Goal: Task Accomplishment & Management: Manage account settings

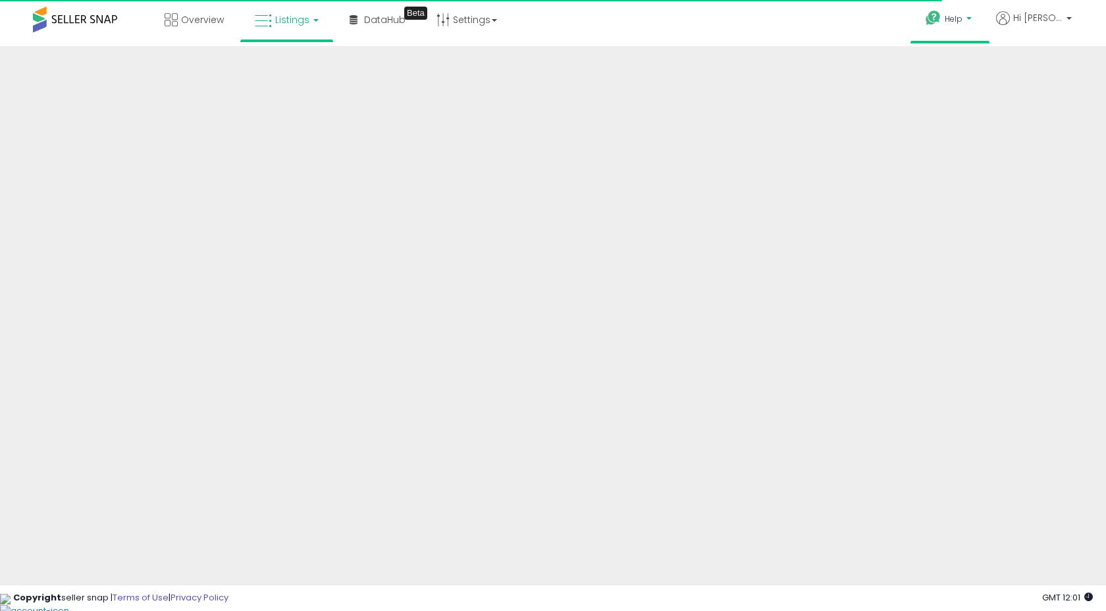
click at [975, 13] on p "Help" at bounding box center [950, 20] width 50 height 14
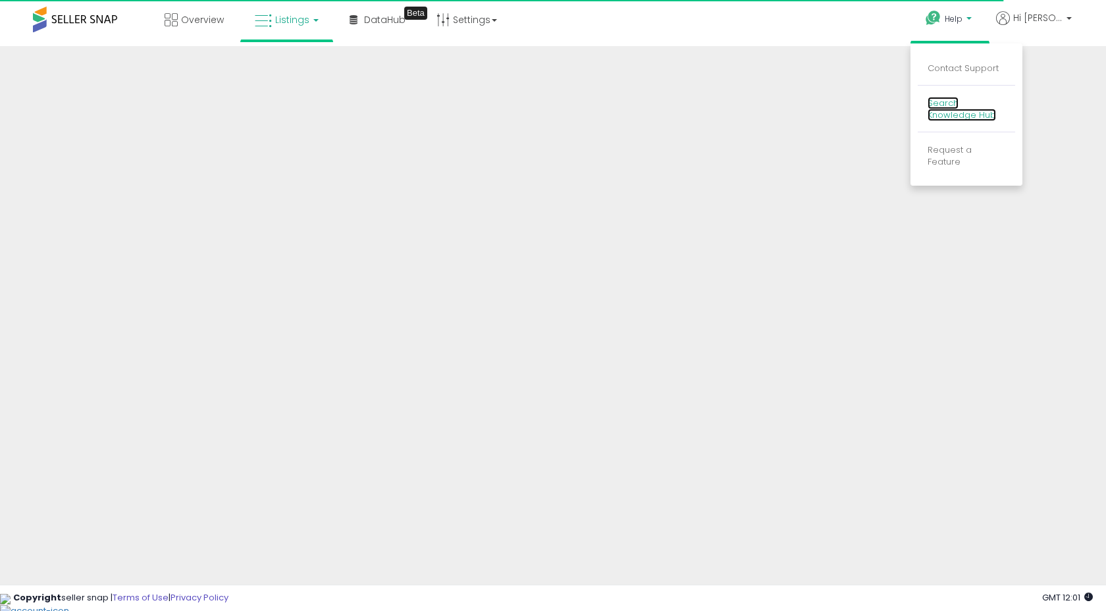
click at [969, 107] on link "Search Knowledge Hub" at bounding box center [961, 109] width 68 height 25
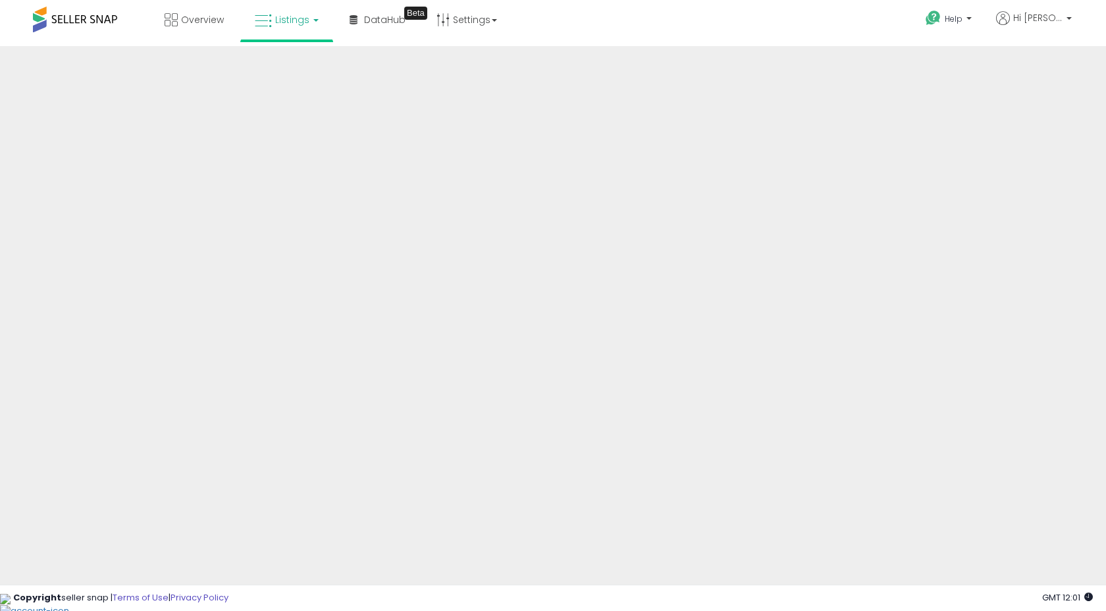
click at [311, 10] on link "Listings" at bounding box center [287, 19] width 84 height 39
click at [295, 61] on icon at bounding box center [296, 65] width 57 height 17
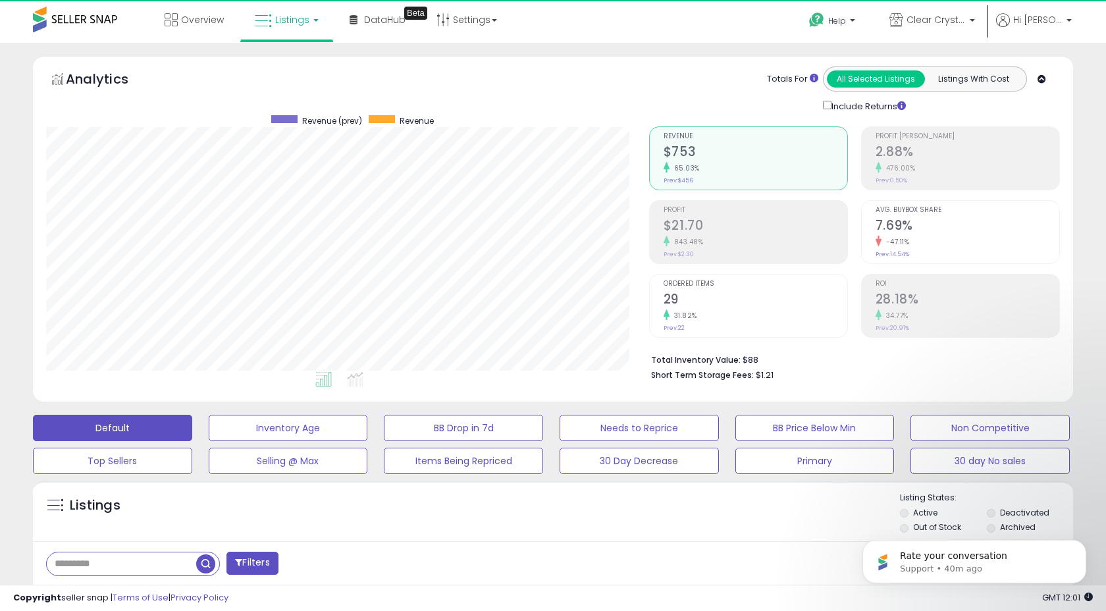
scroll to position [270, 602]
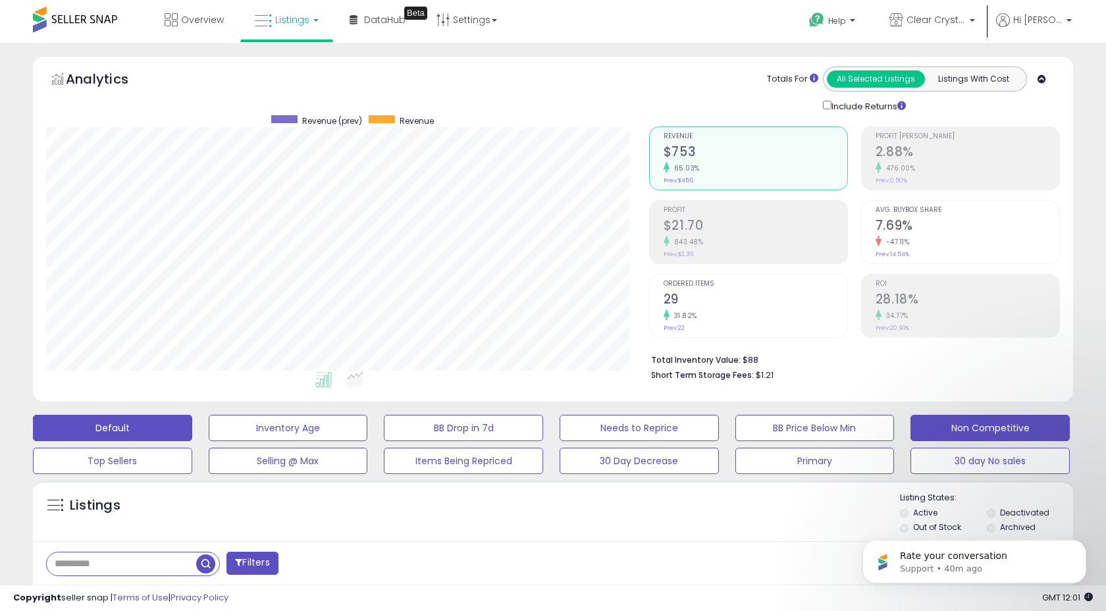
click at [1043, 80] on icon at bounding box center [1041, 79] width 9 height 9
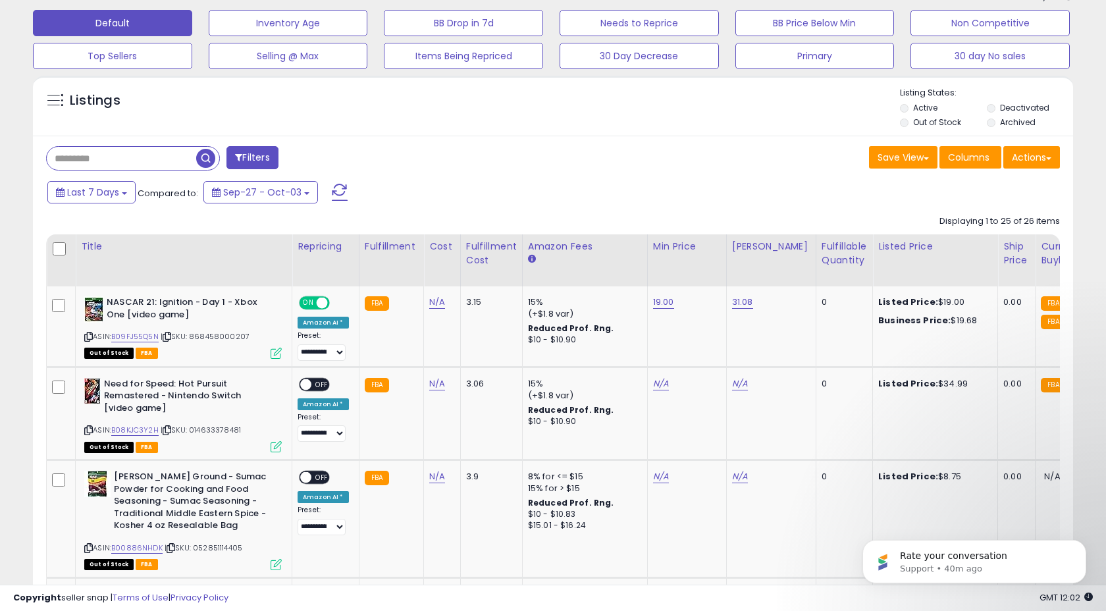
scroll to position [35, 0]
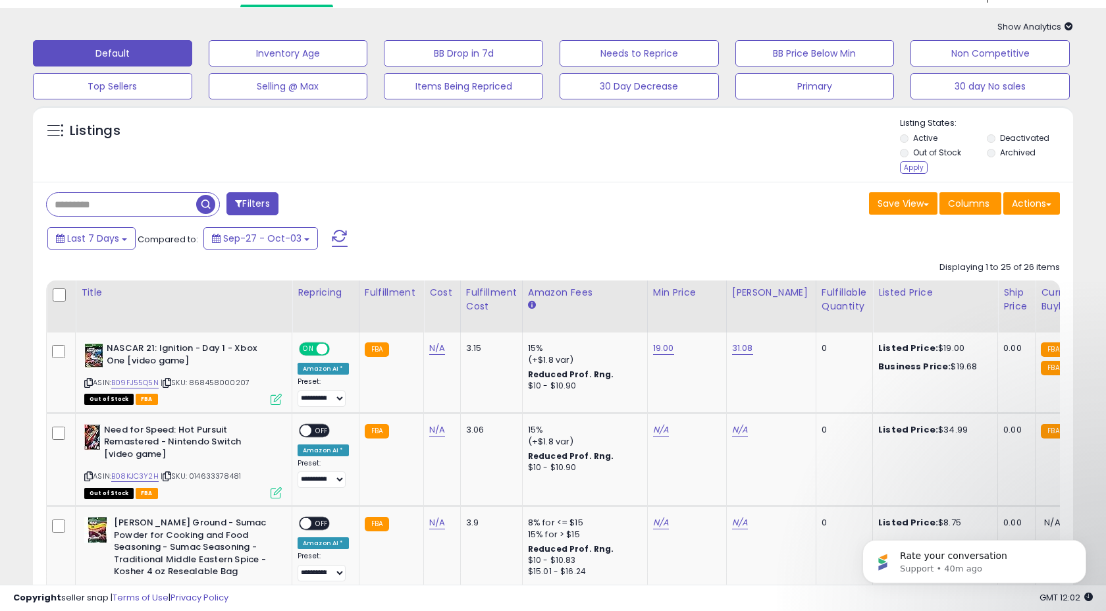
drag, startPoint x: 913, startPoint y: 168, endPoint x: 828, endPoint y: 165, distance: 84.9
click at [913, 168] on div "Apply" at bounding box center [914, 167] width 28 height 13
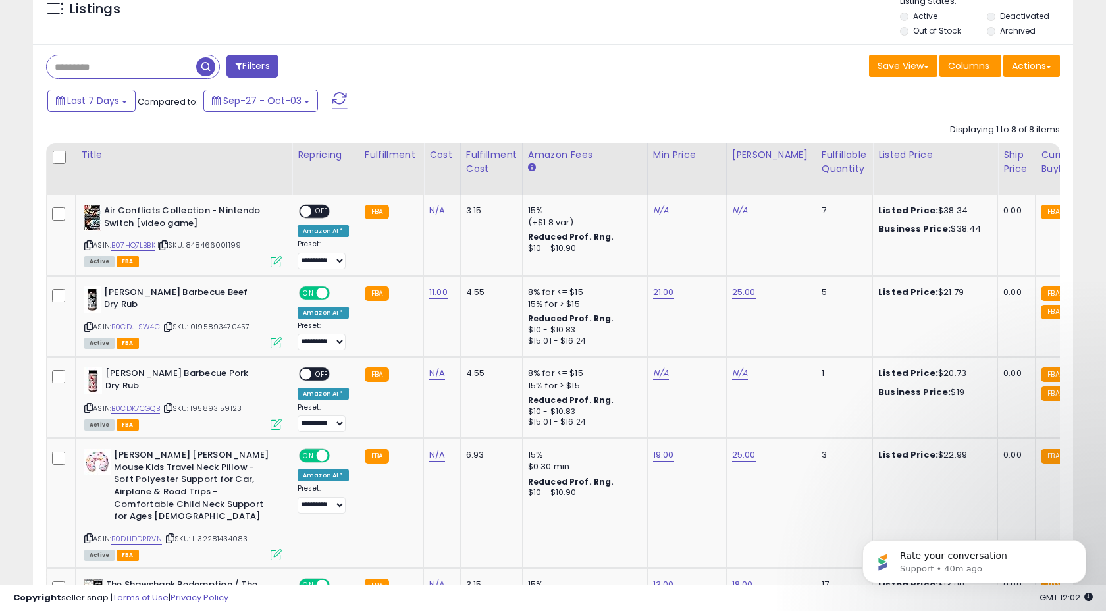
scroll to position [158, 0]
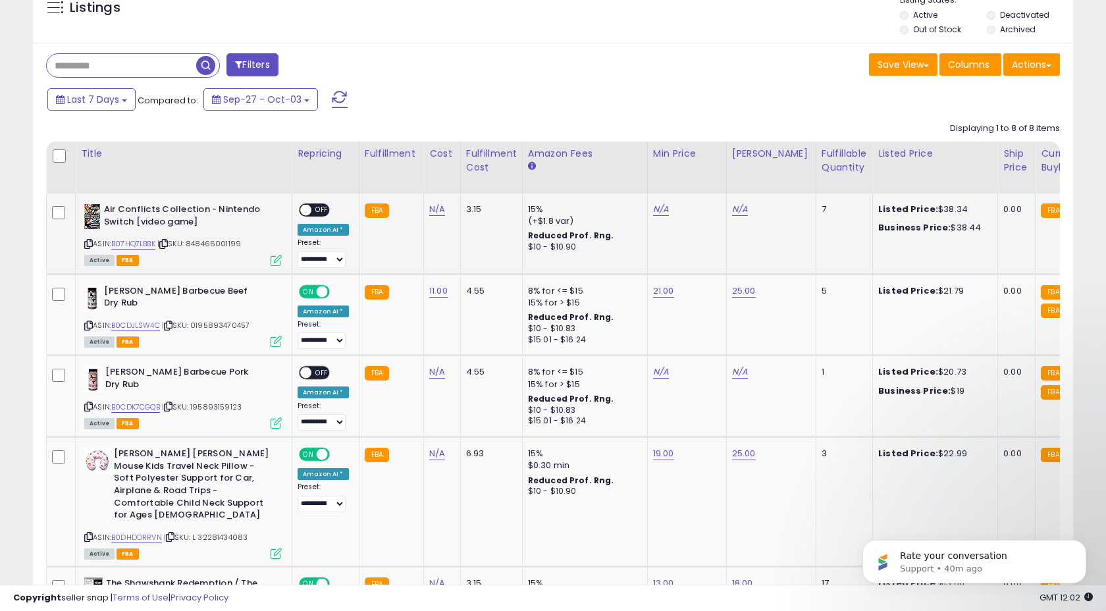
click at [317, 212] on span "OFF" at bounding box center [321, 210] width 21 height 11
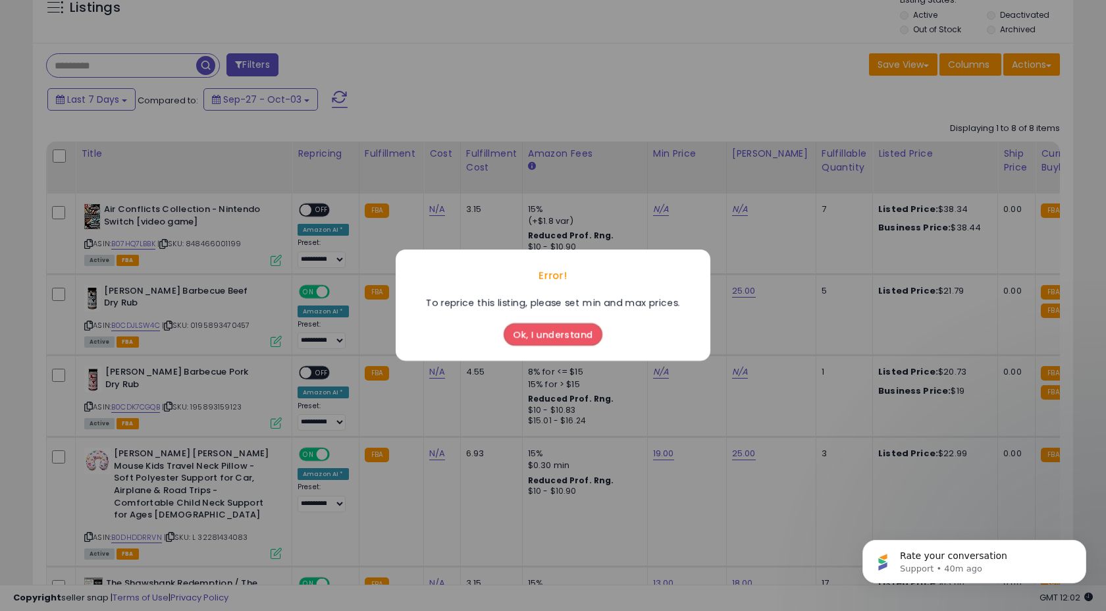
click at [573, 338] on button "Ok, I understand" at bounding box center [552, 335] width 99 height 22
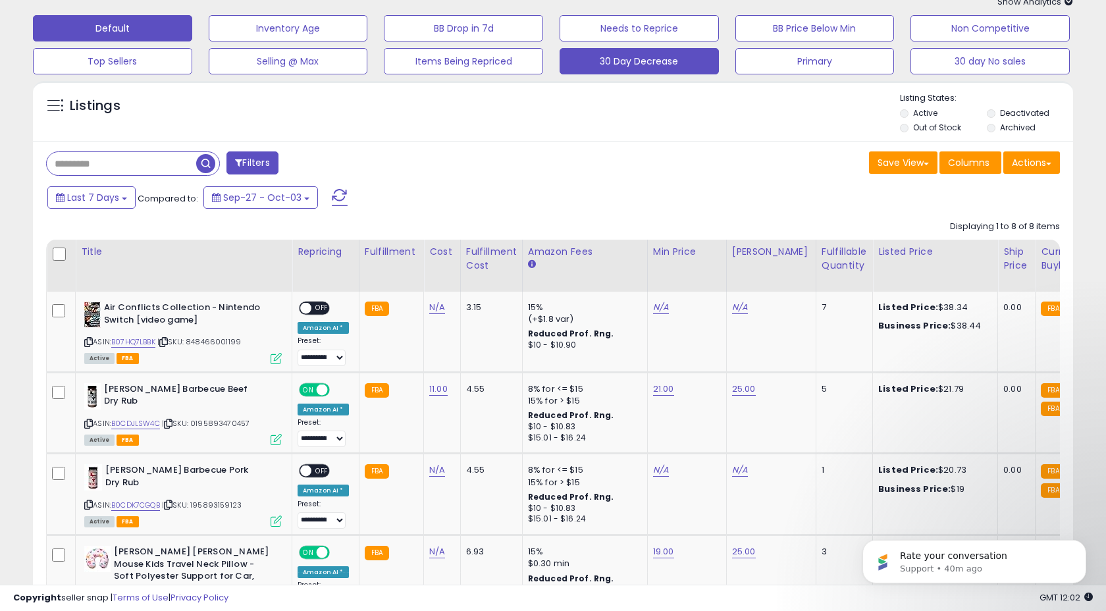
scroll to position [0, 0]
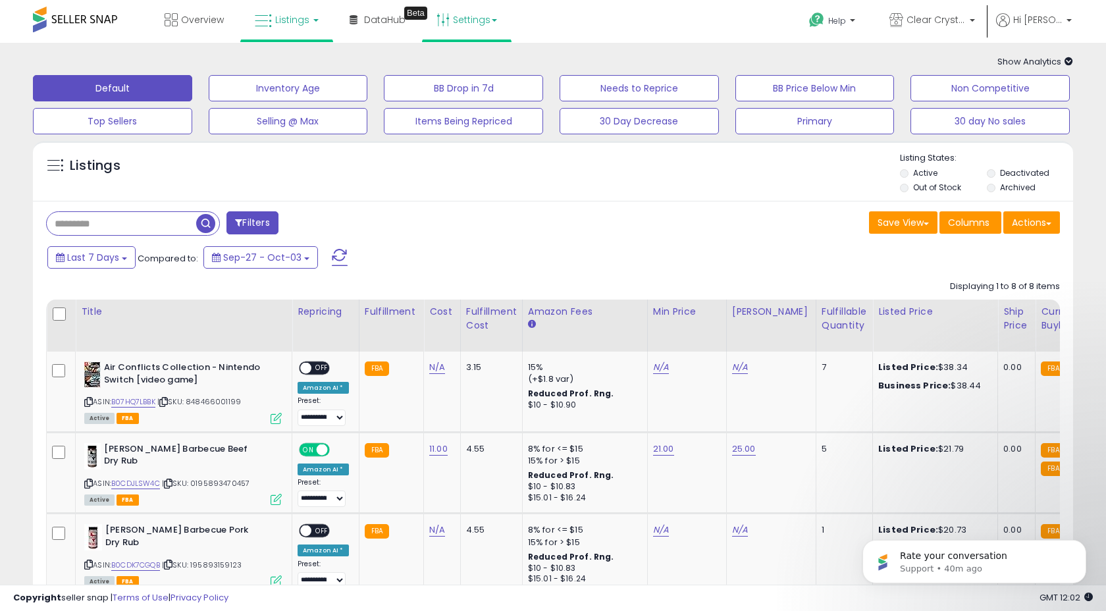
click at [488, 19] on link "Settings" at bounding box center [466, 19] width 80 height 39
click at [479, 69] on link "Store settings" at bounding box center [468, 67] width 59 height 13
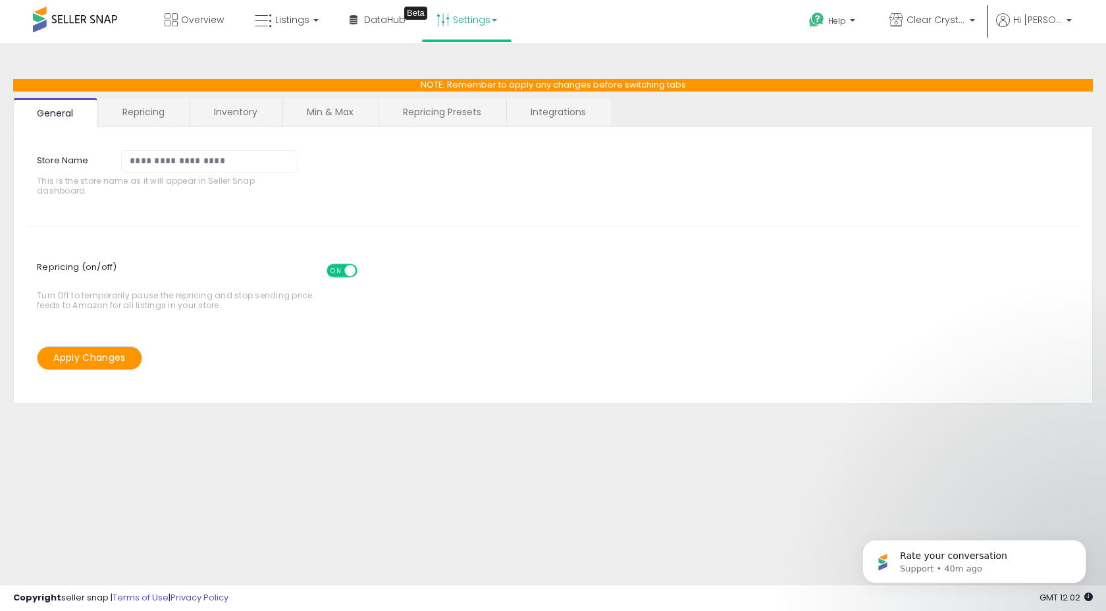
click at [147, 107] on link "Repricing" at bounding box center [144, 112] width 90 height 28
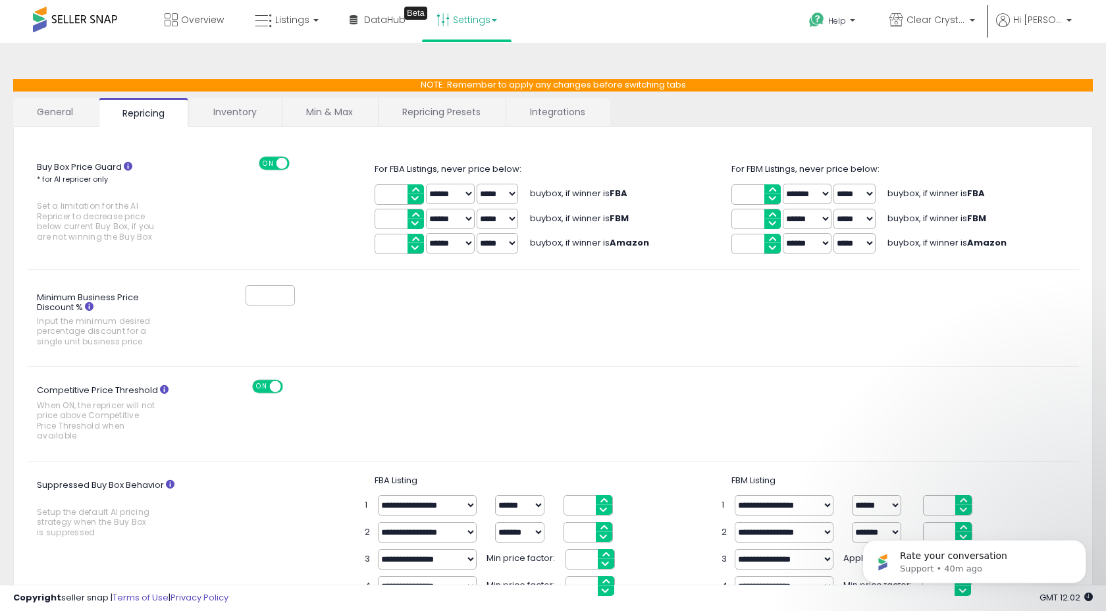
drag, startPoint x: 752, startPoint y: 197, endPoint x: 722, endPoint y: 197, distance: 29.6
click at [722, 197] on div "Buy Box Price Guard * for AI repricer only Set a limitation for the AI Repricer…" at bounding box center [552, 206] width 1071 height 99
type input "****"
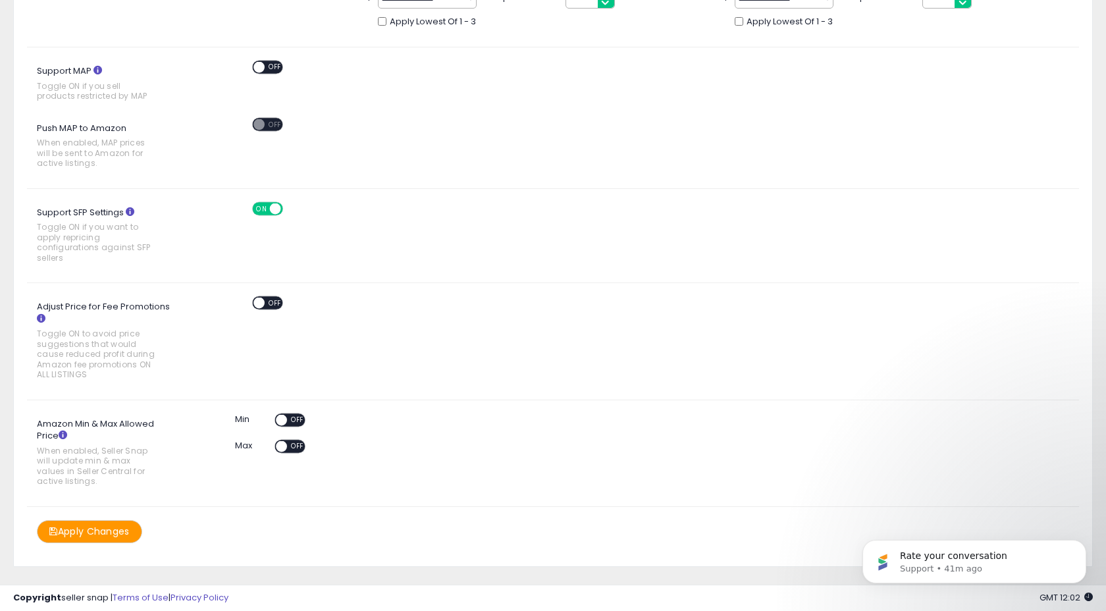
scroll to position [609, 0]
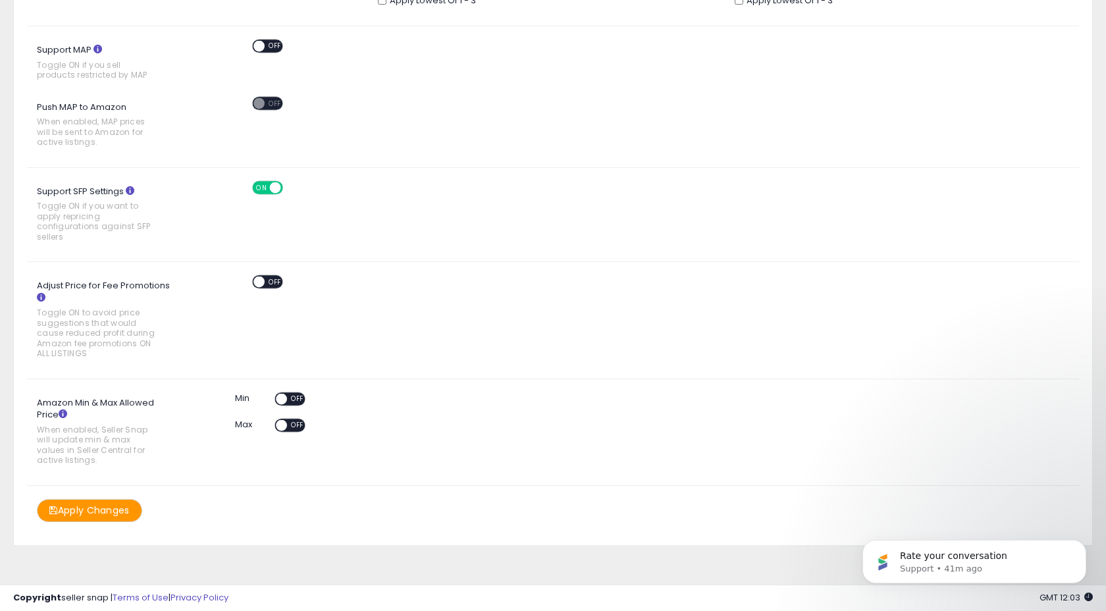
click at [297, 396] on span "OFF" at bounding box center [297, 398] width 21 height 11
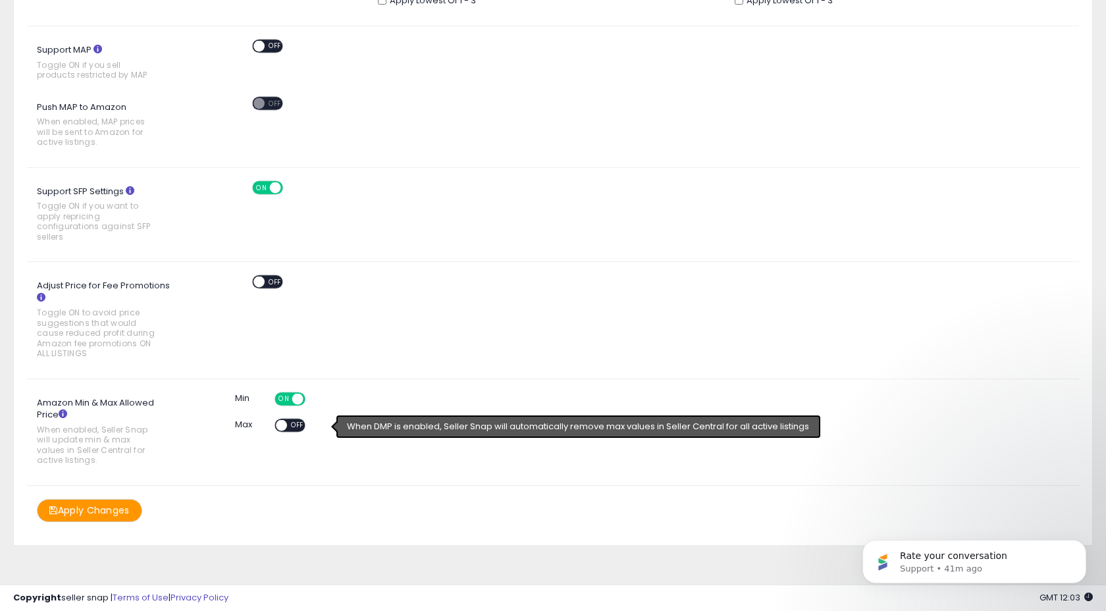
click at [288, 428] on div "ON OFF" at bounding box center [275, 424] width 31 height 11
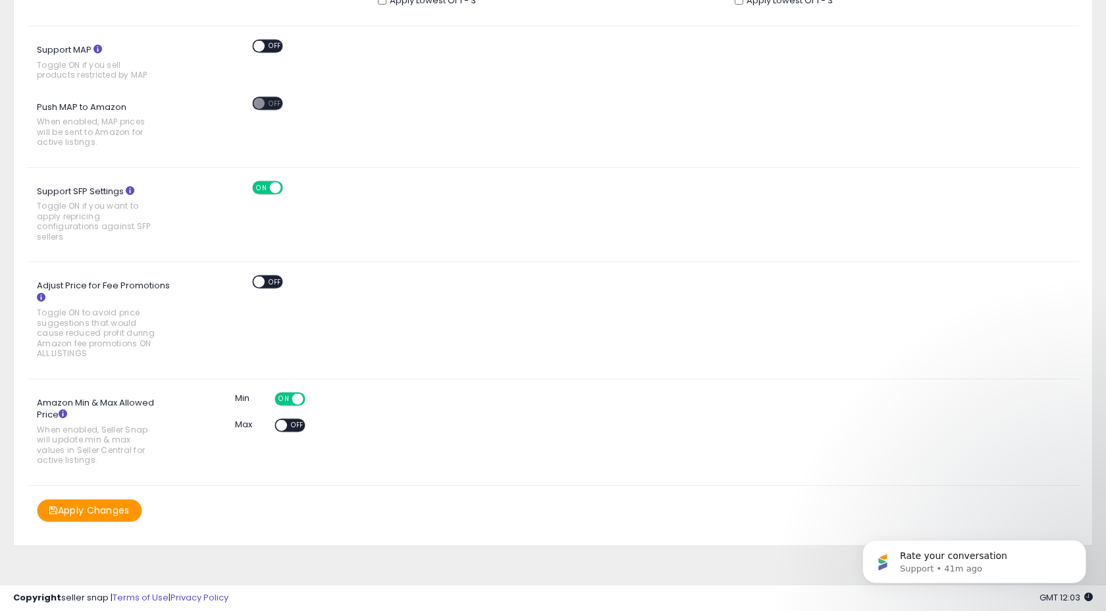
click at [287, 425] on span "OFF" at bounding box center [297, 424] width 21 height 11
click at [74, 501] on button "Apply Changes" at bounding box center [89, 510] width 105 height 23
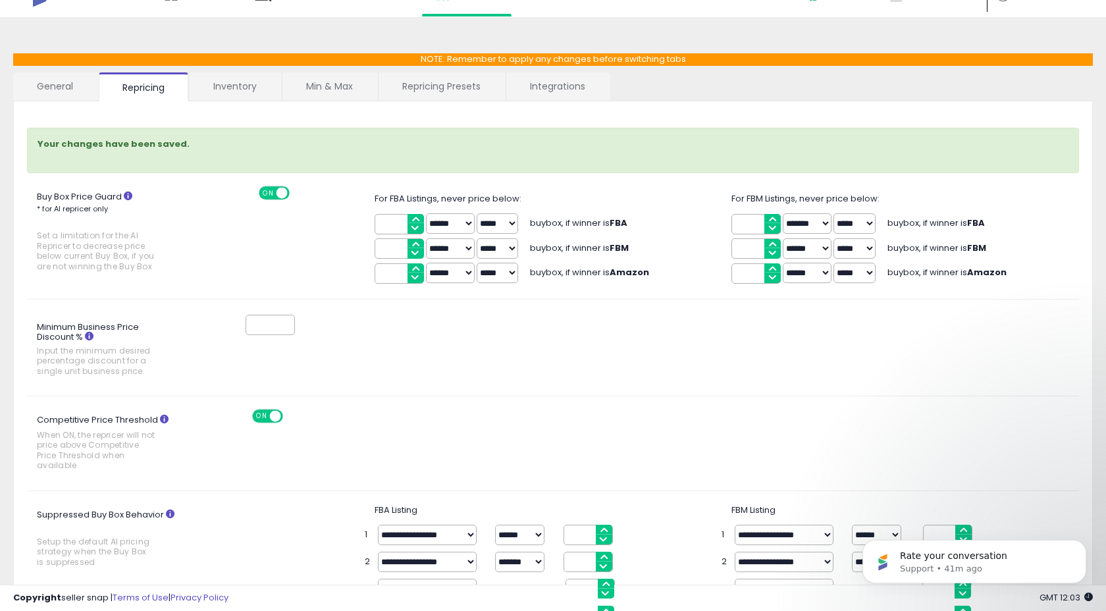
scroll to position [0, 0]
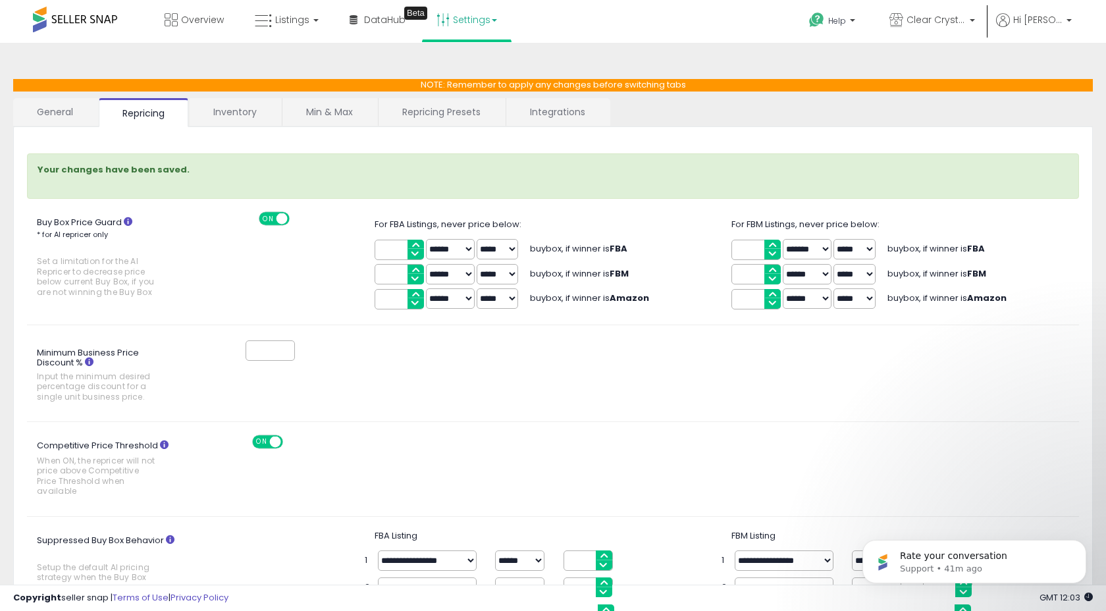
click at [243, 116] on link "Inventory" at bounding box center [235, 112] width 91 height 28
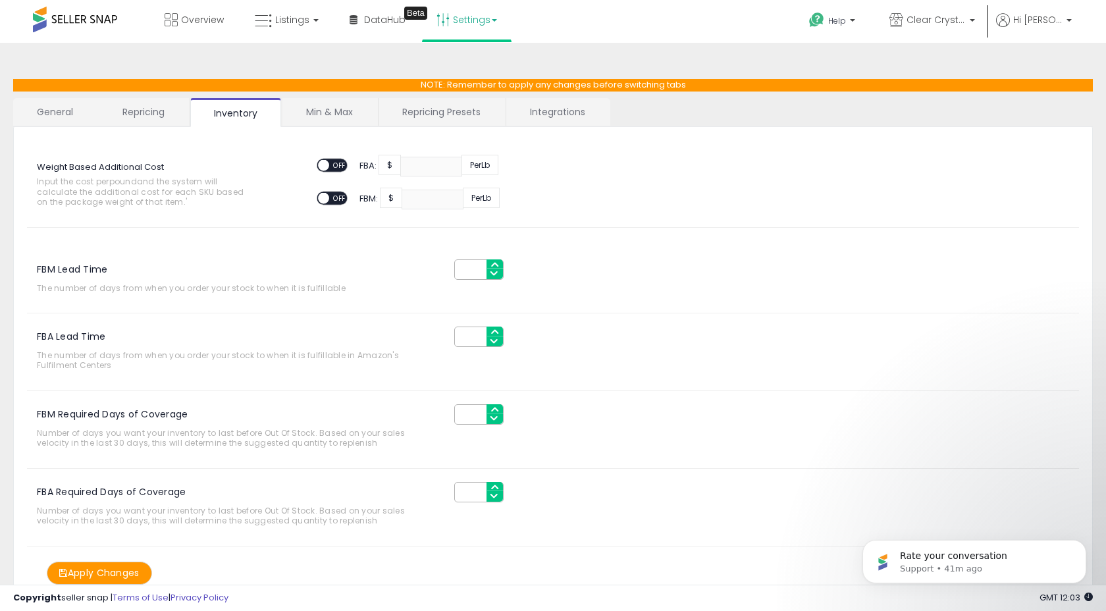
click at [336, 118] on link "Min & Max" at bounding box center [329, 112] width 94 height 28
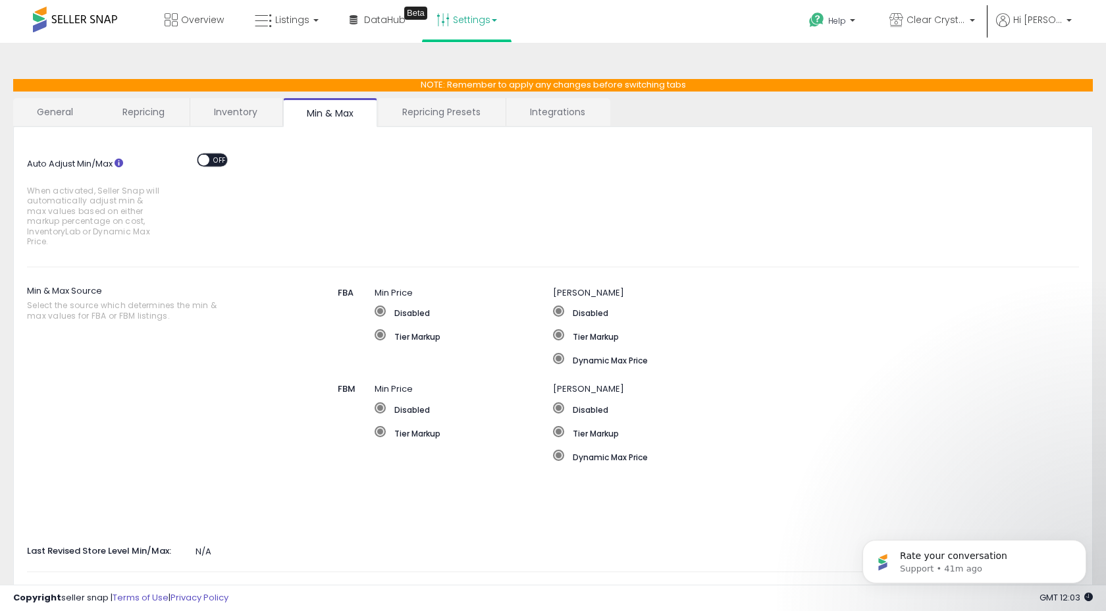
click at [211, 161] on span "OFF" at bounding box center [219, 159] width 21 height 11
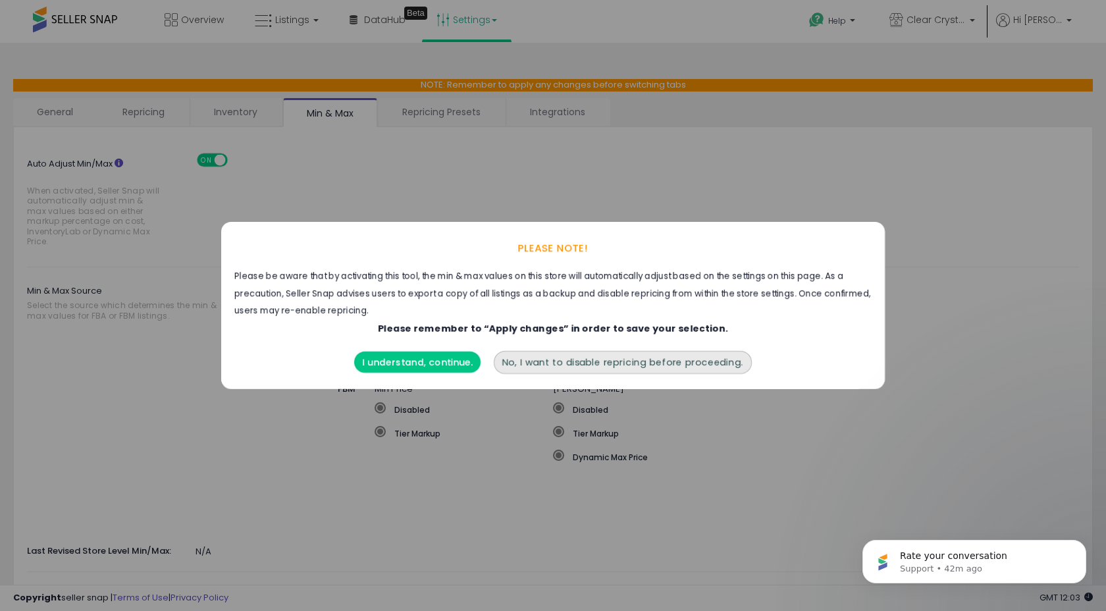
click at [405, 361] on button "I understand, continue." at bounding box center [417, 361] width 126 height 21
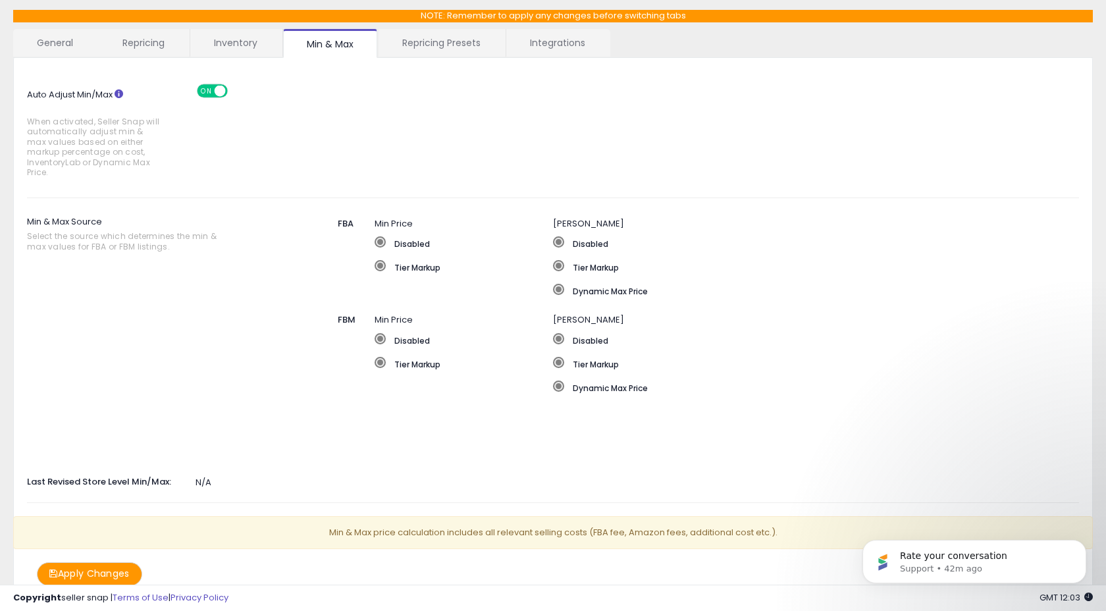
scroll to position [77, 0]
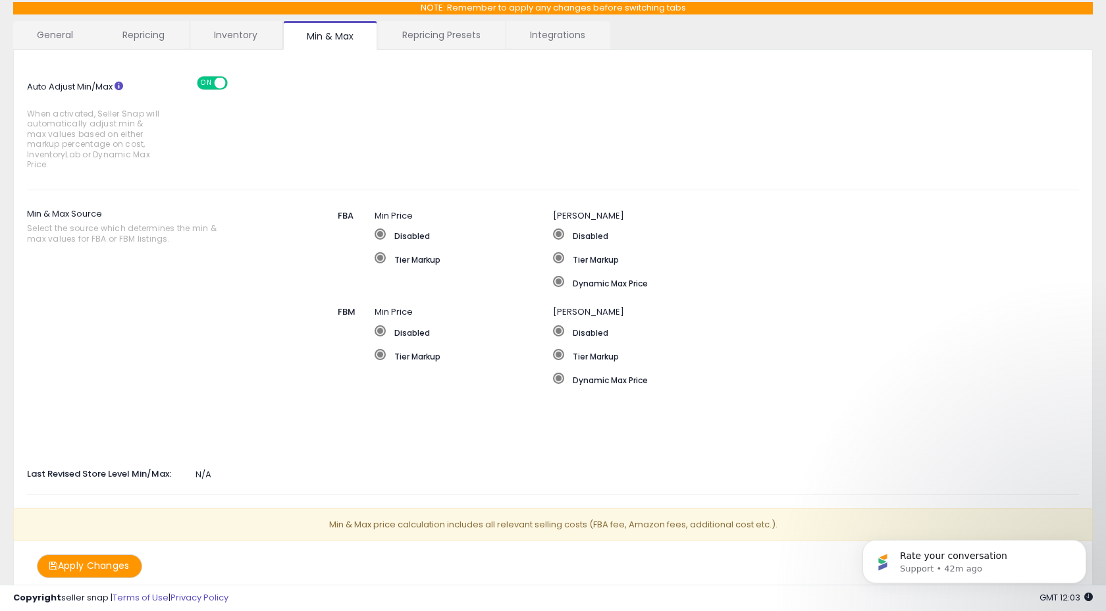
click at [214, 84] on div "ON OFF" at bounding box center [213, 82] width 31 height 11
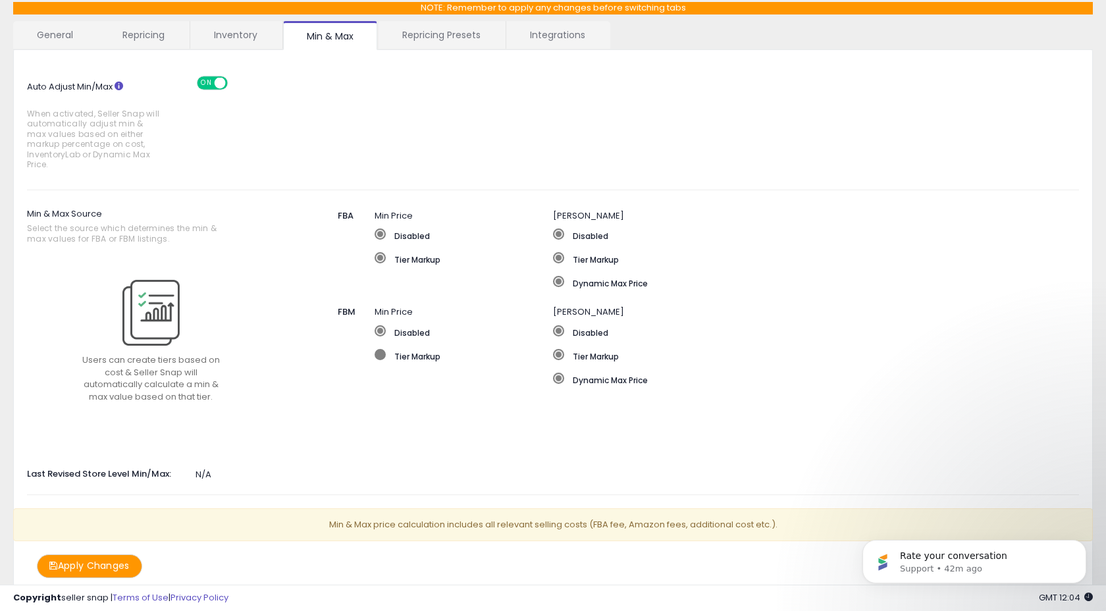
click at [380, 355] on span at bounding box center [379, 354] width 11 height 11
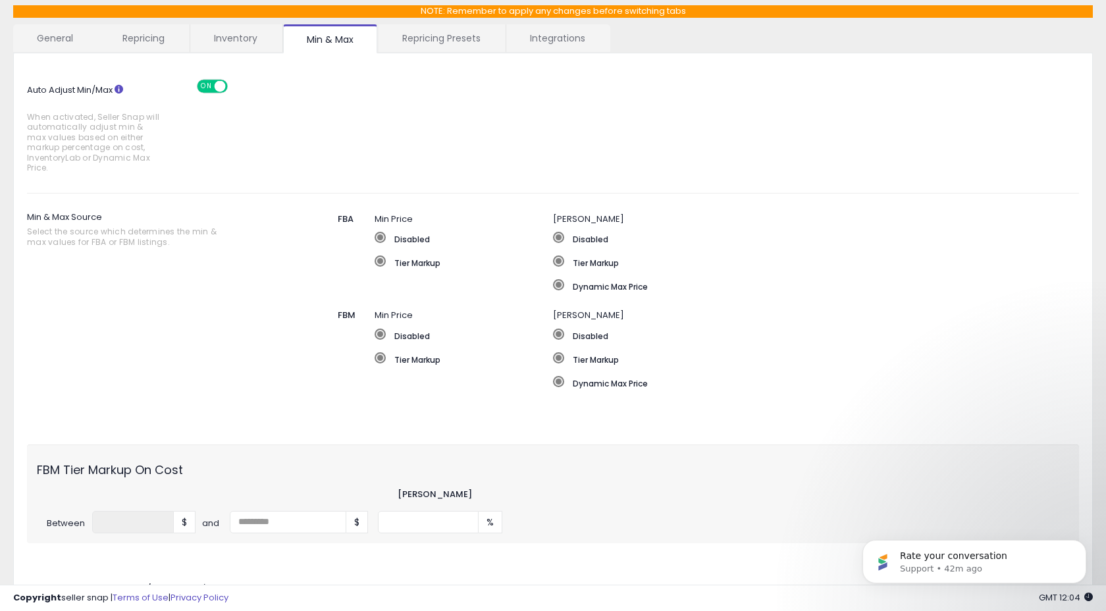
scroll to position [0, 0]
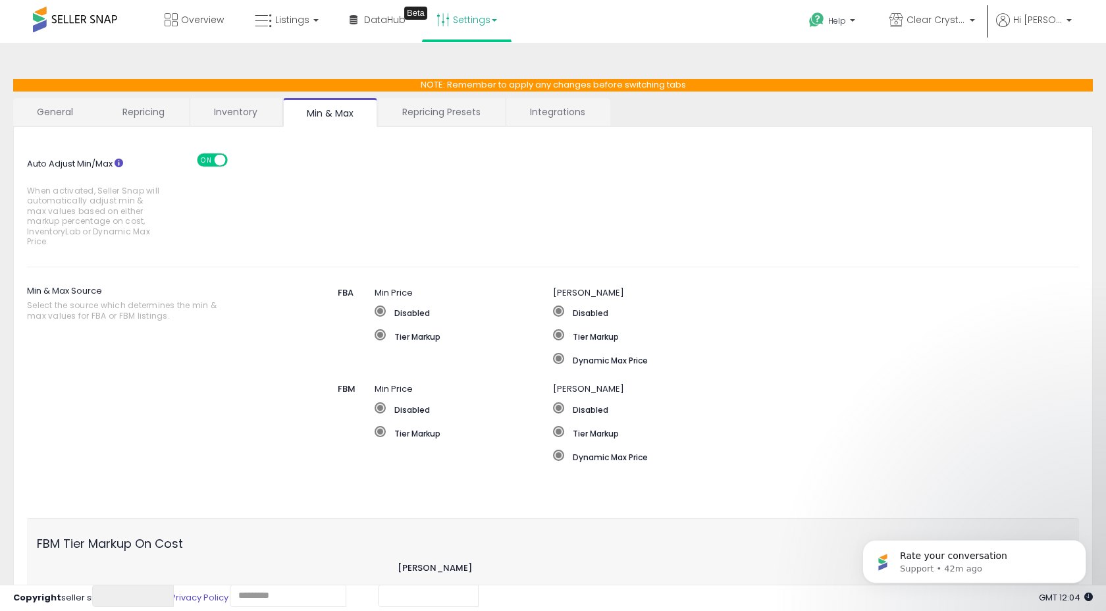
click at [439, 116] on link "Repricing Presets" at bounding box center [441, 112] width 126 height 28
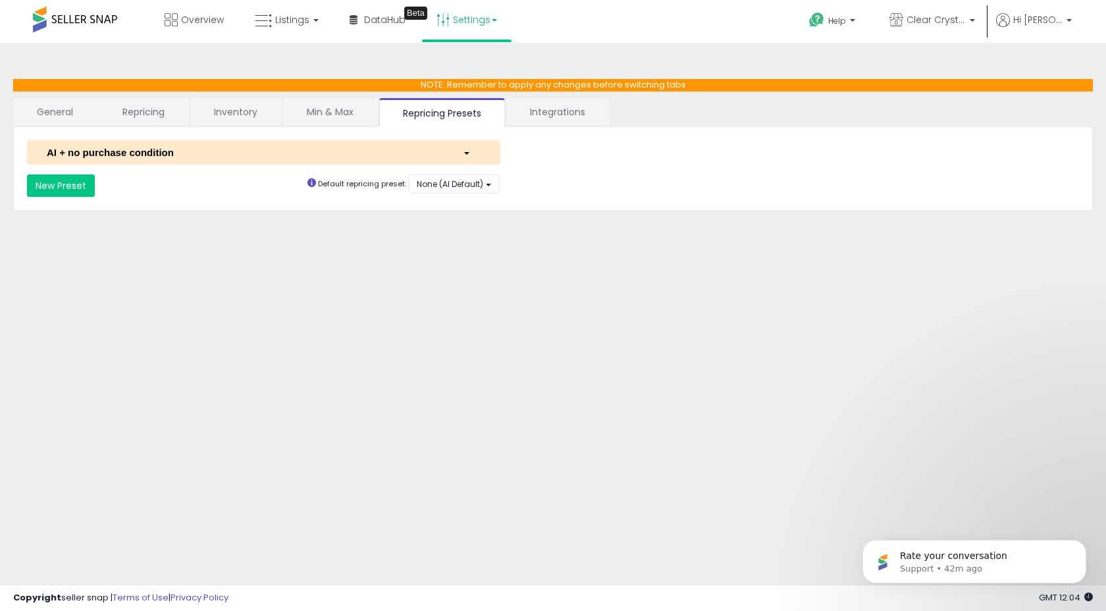
click at [349, 115] on link "Min & Max" at bounding box center [330, 112] width 94 height 28
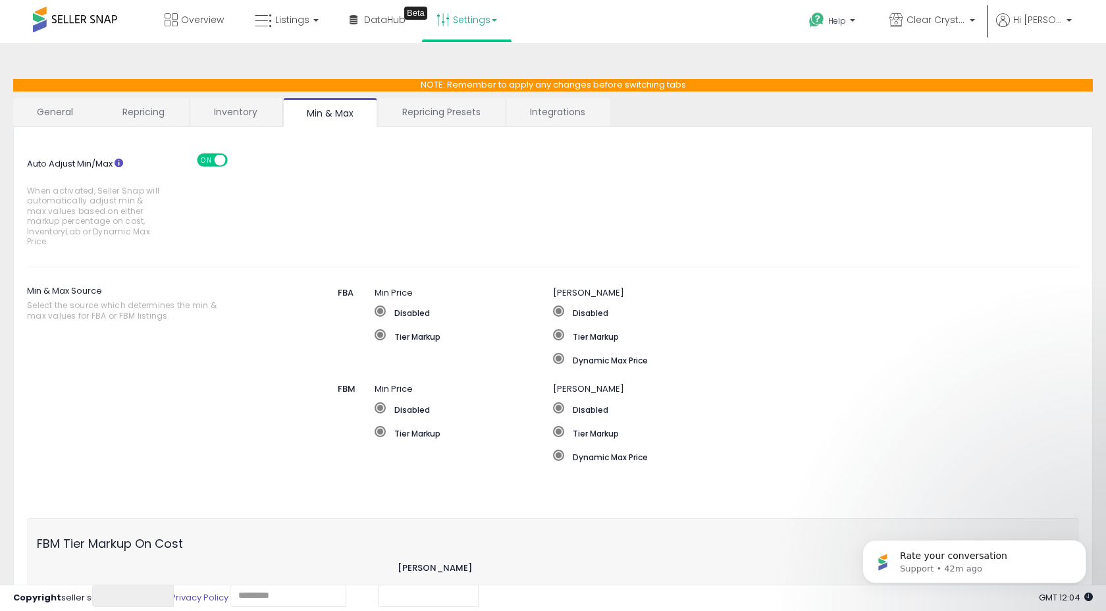
click at [218, 163] on span at bounding box center [220, 159] width 11 height 11
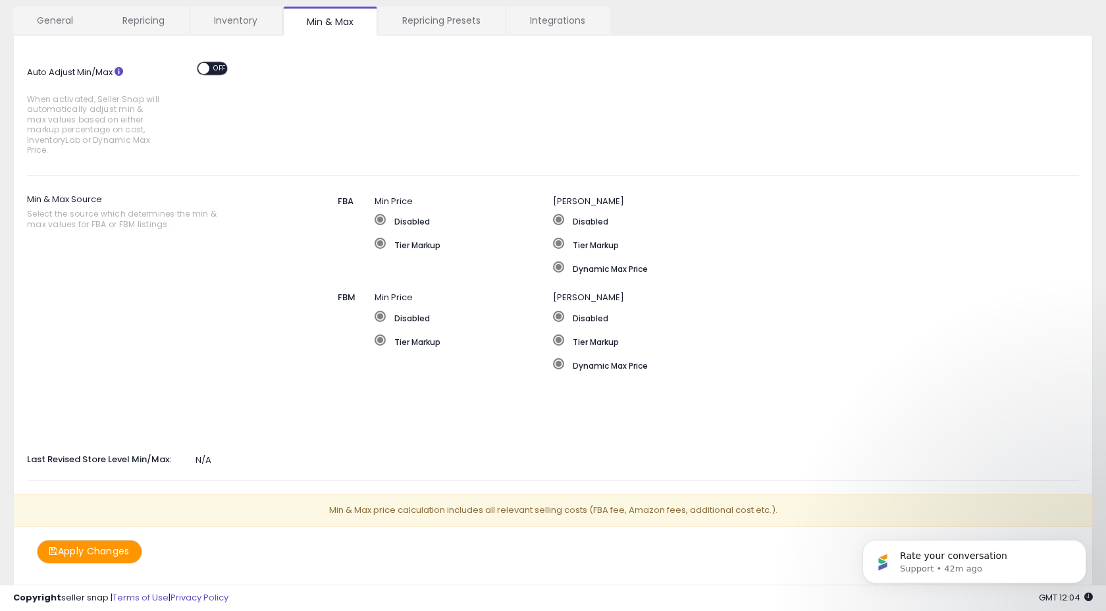
scroll to position [133, 0]
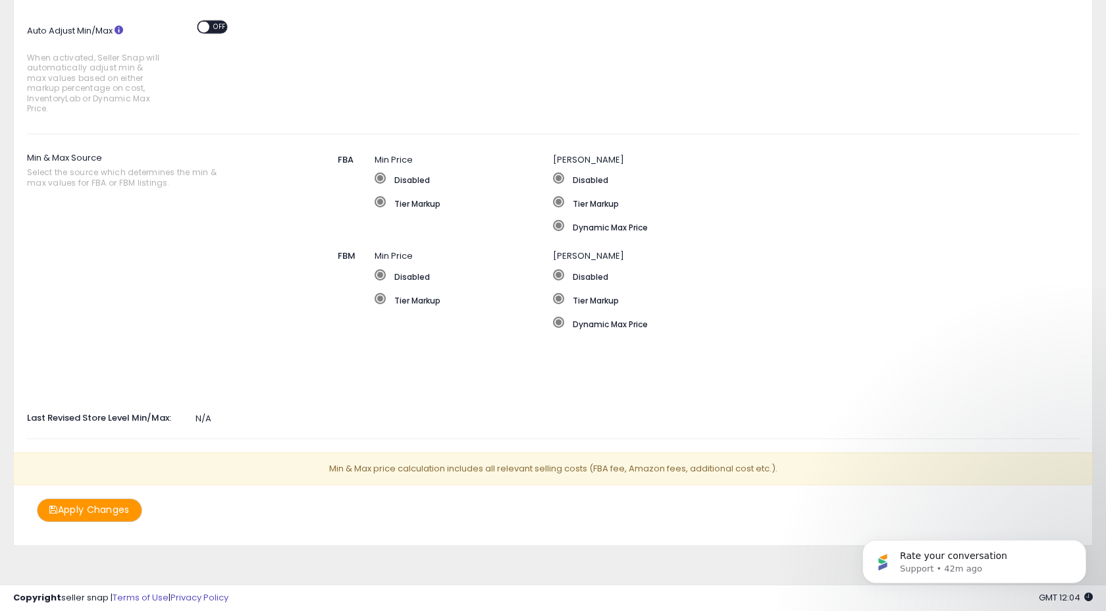
click at [79, 509] on button "Apply Changes" at bounding box center [89, 509] width 105 height 23
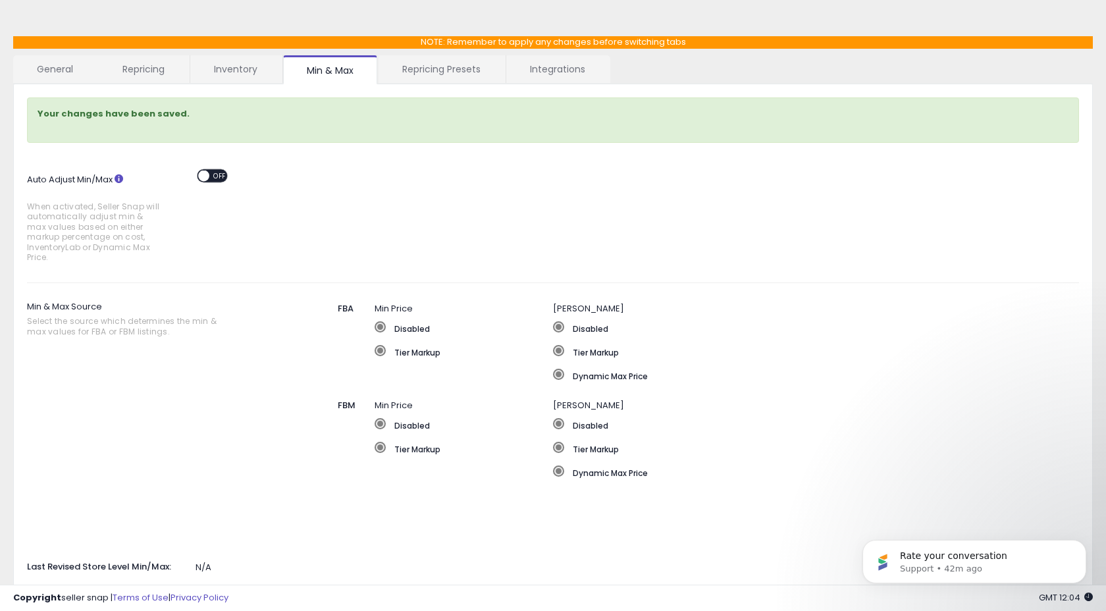
scroll to position [0, 0]
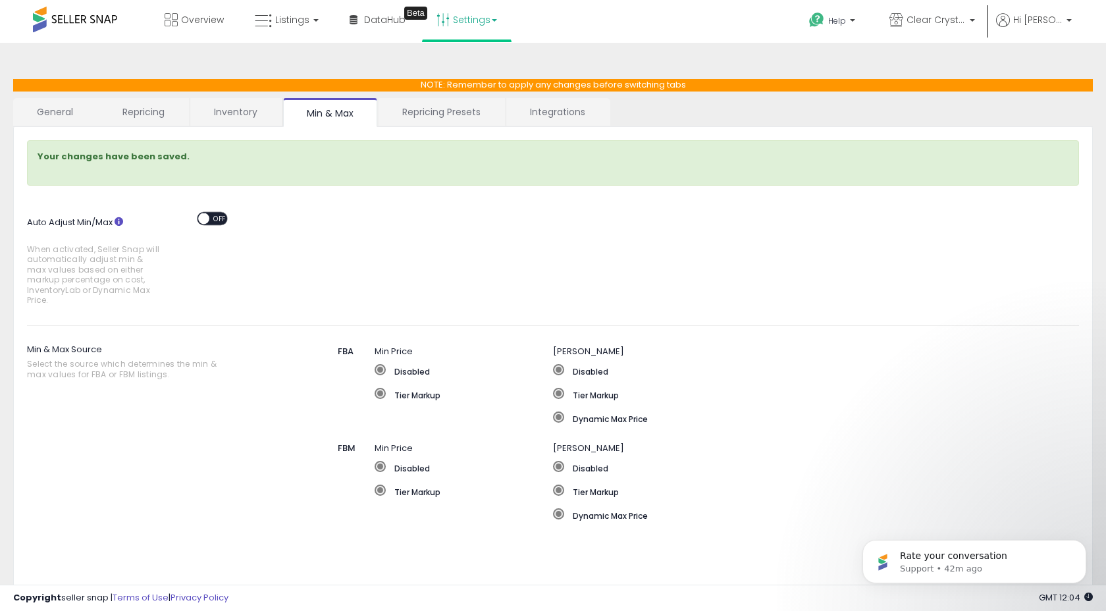
click at [449, 113] on link "Repricing Presets" at bounding box center [441, 112] width 126 height 28
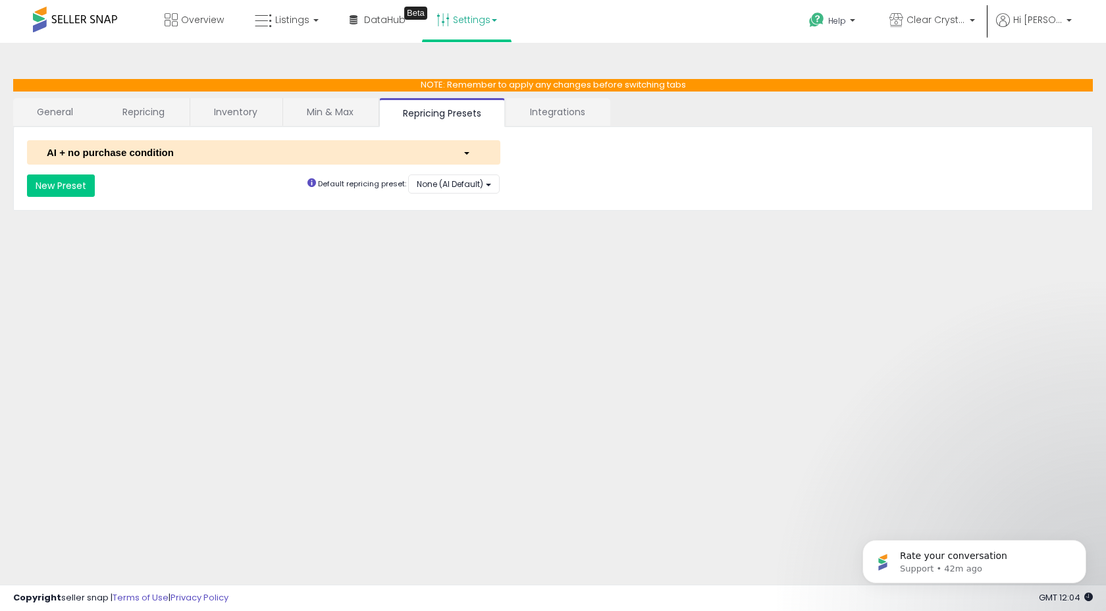
click at [343, 112] on link "Min & Max" at bounding box center [330, 112] width 94 height 28
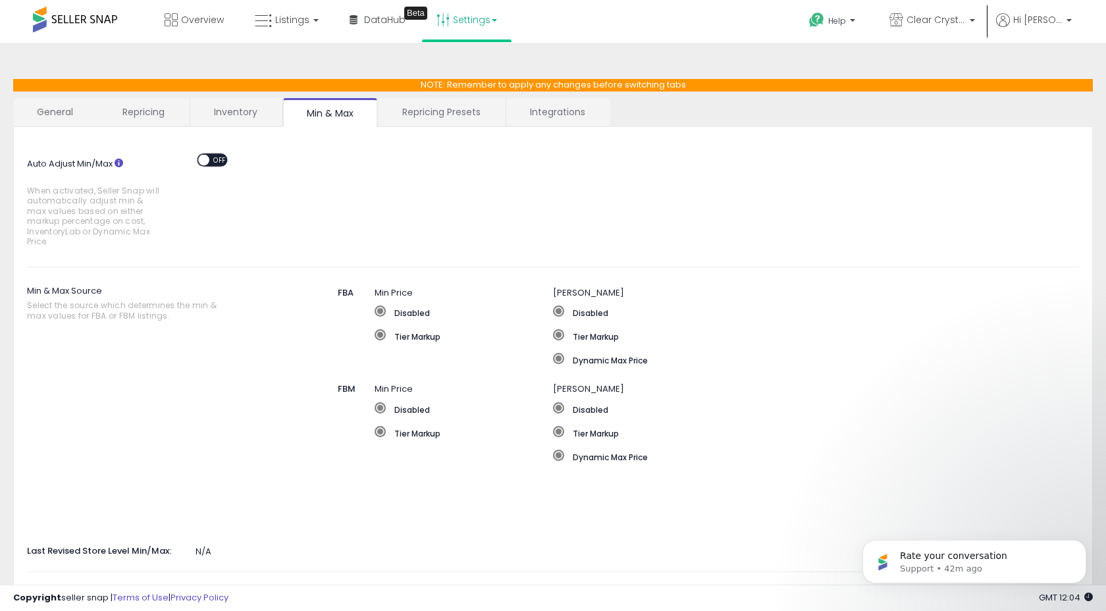
click at [446, 111] on link "Repricing Presets" at bounding box center [441, 112] width 126 height 28
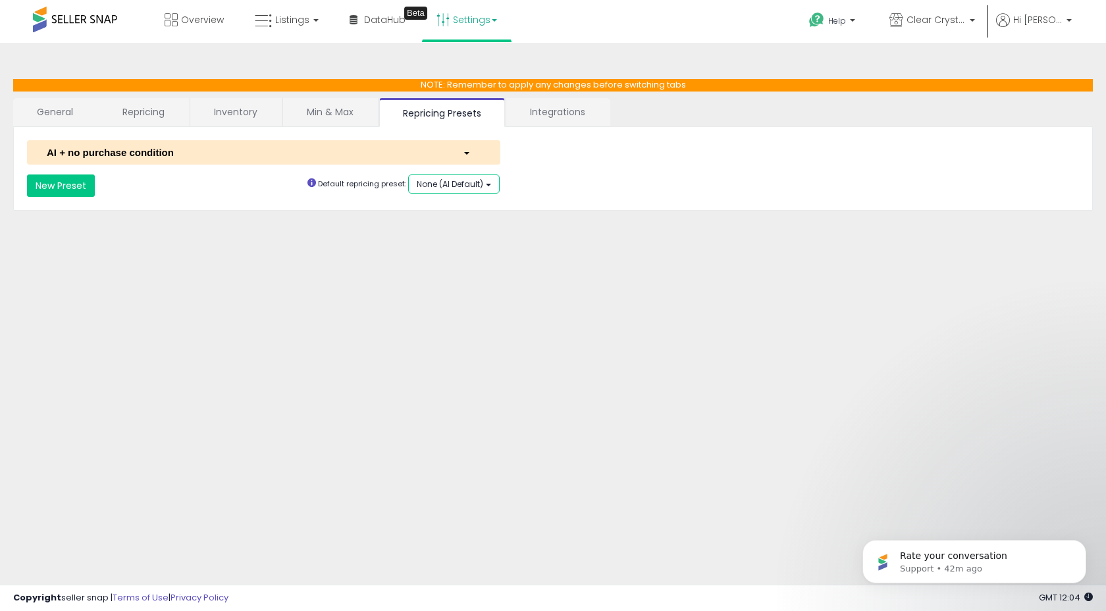
click at [487, 185] on button "None (AI Default)" at bounding box center [453, 183] width 91 height 19
click at [553, 169] on div "**********" at bounding box center [553, 168] width 1052 height 57
click at [556, 113] on link "Integrations" at bounding box center [557, 112] width 103 height 28
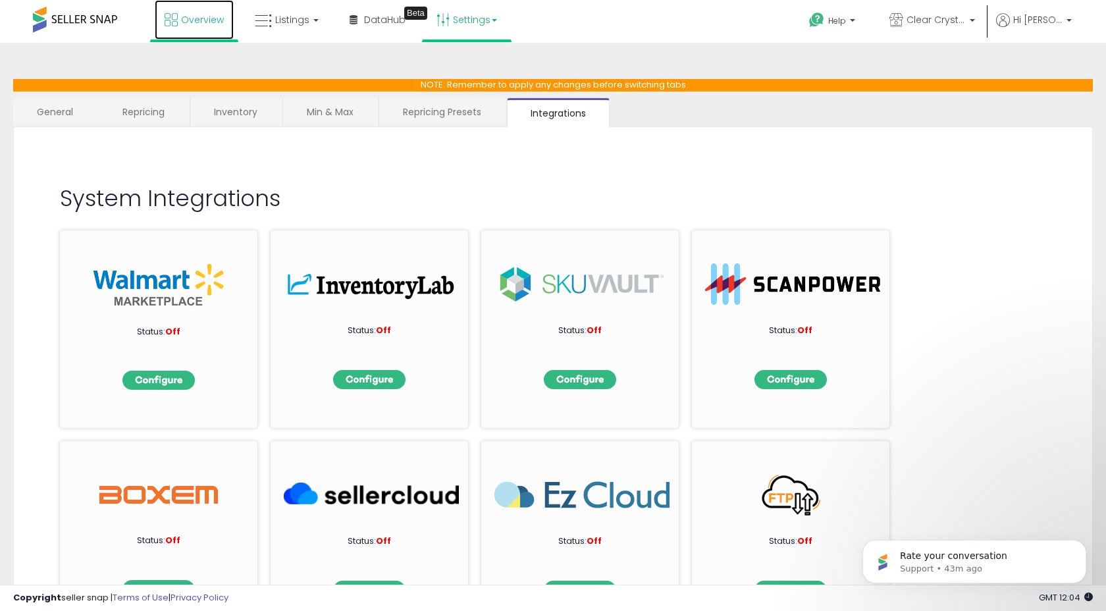
click at [184, 18] on span "Overview" at bounding box center [202, 19] width 43 height 13
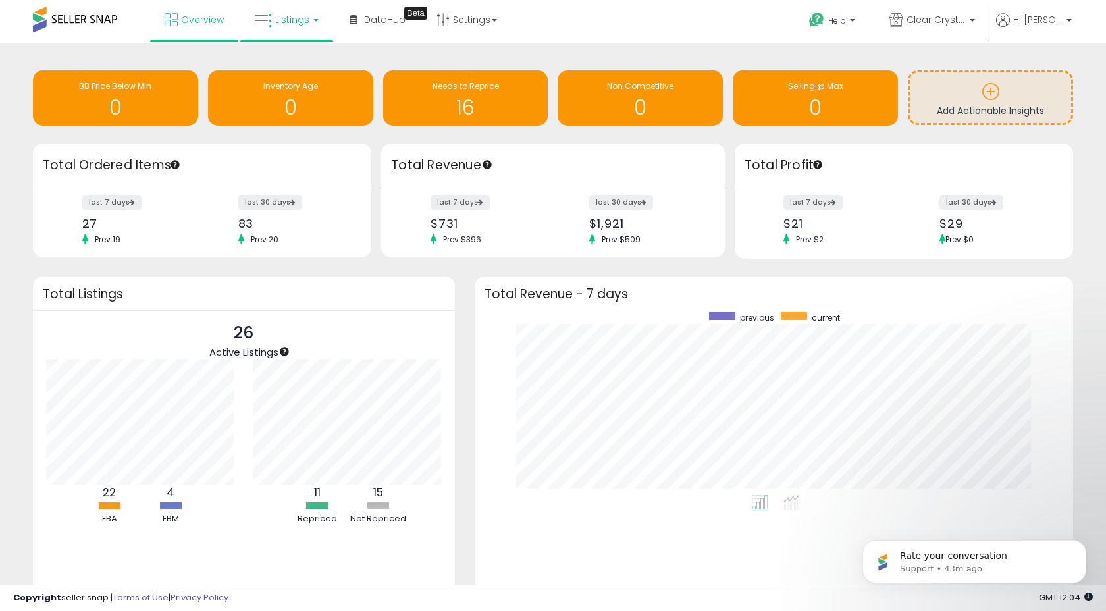
click at [297, 20] on span "Listings" at bounding box center [292, 19] width 34 height 13
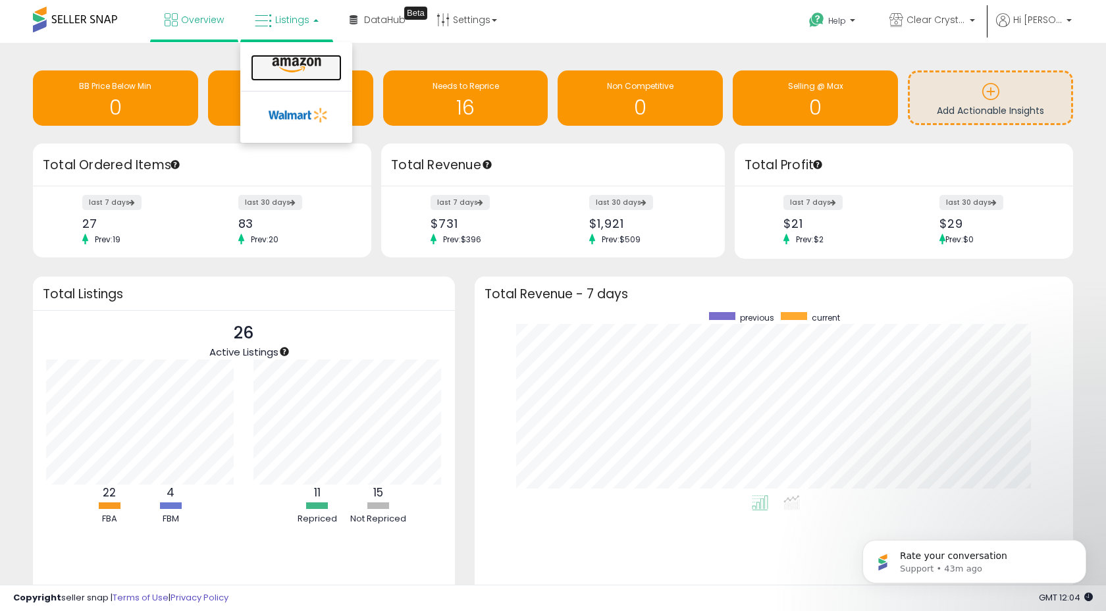
click at [280, 62] on icon at bounding box center [296, 65] width 57 height 17
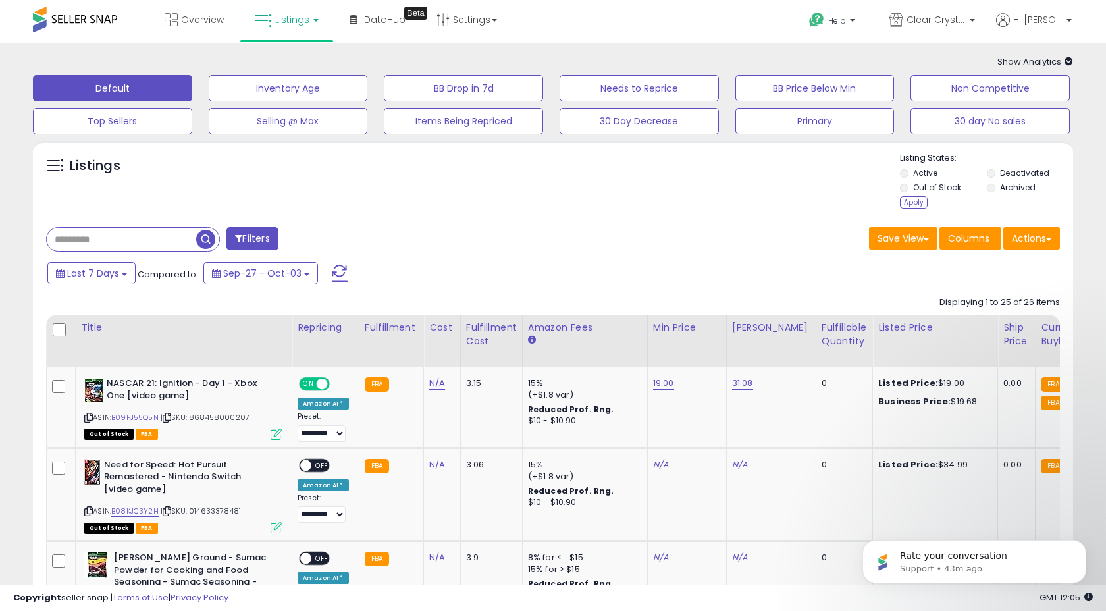
drag, startPoint x: 915, startPoint y: 199, endPoint x: 924, endPoint y: 240, distance: 41.8
click at [915, 199] on div "Apply" at bounding box center [914, 202] width 28 height 13
click at [0, 0] on div "Retrieving listings data.." at bounding box center [0, 0] width 0 height 0
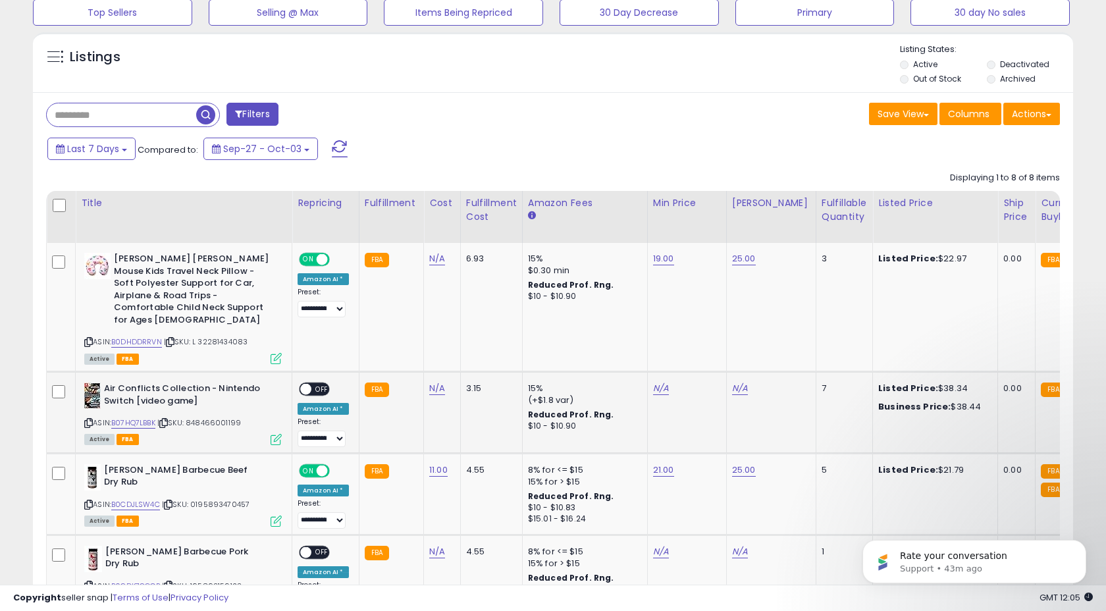
scroll to position [171, 0]
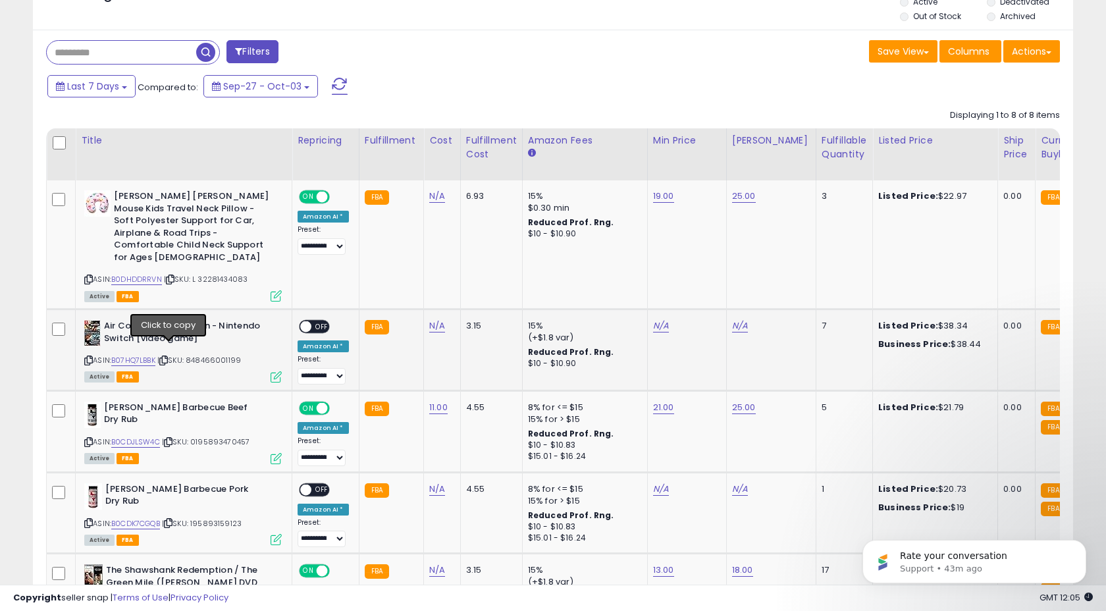
click at [168, 357] on icon at bounding box center [163, 360] width 9 height 7
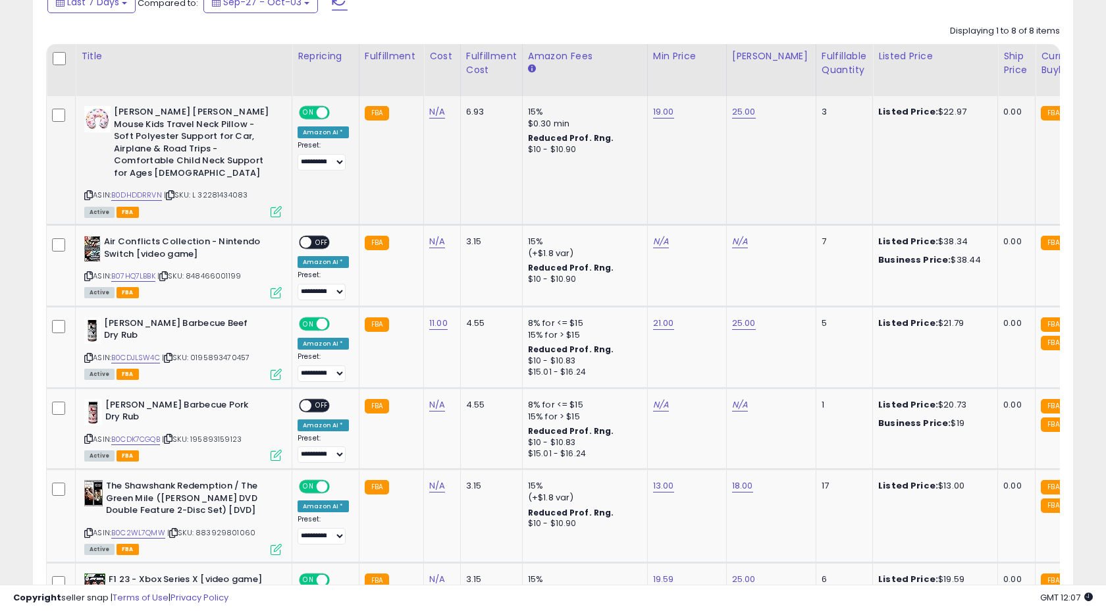
scroll to position [259, 0]
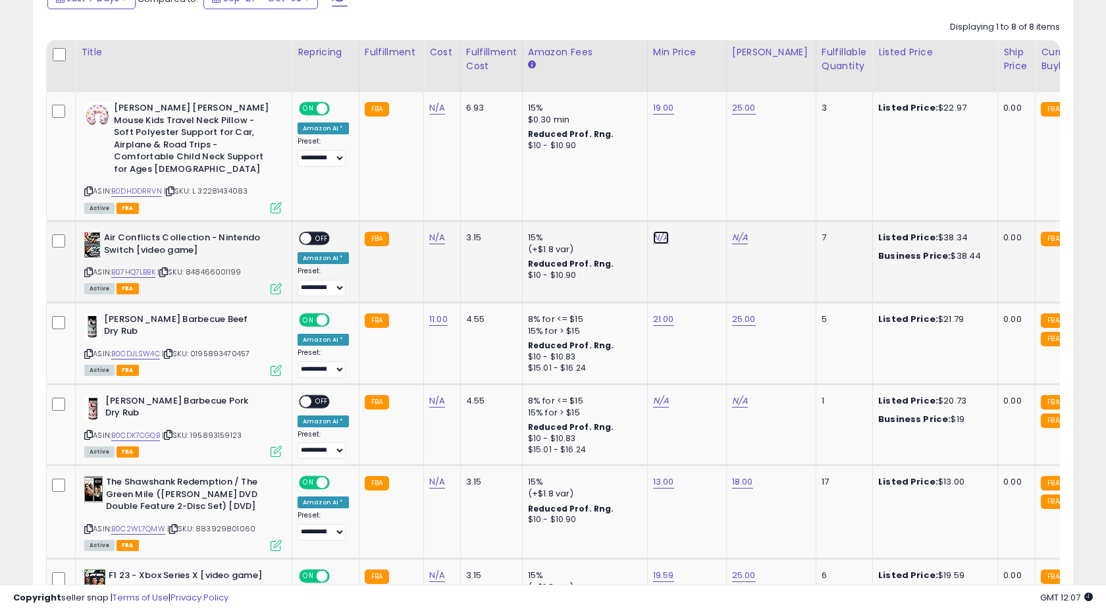
click at [653, 231] on link "N/A" at bounding box center [661, 237] width 16 height 13
type input "**"
click at [703, 193] on button "submit" at bounding box center [697, 192] width 22 height 20
click at [738, 230] on link "N/A" at bounding box center [740, 236] width 16 height 13
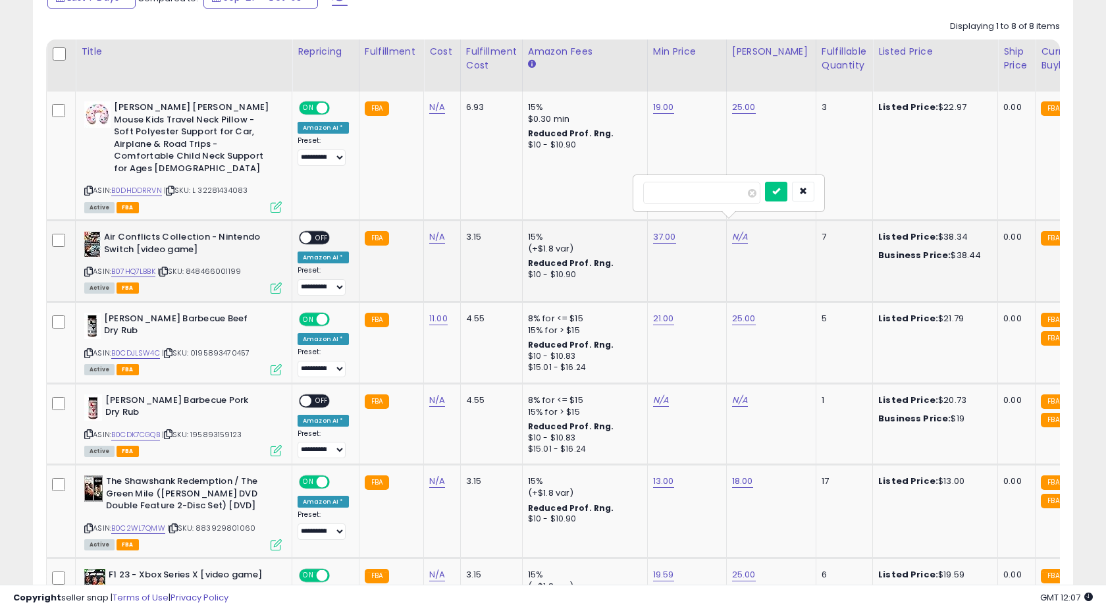
click at [218, 266] on span "| SKU: 848466001199" at bounding box center [199, 271] width 84 height 11
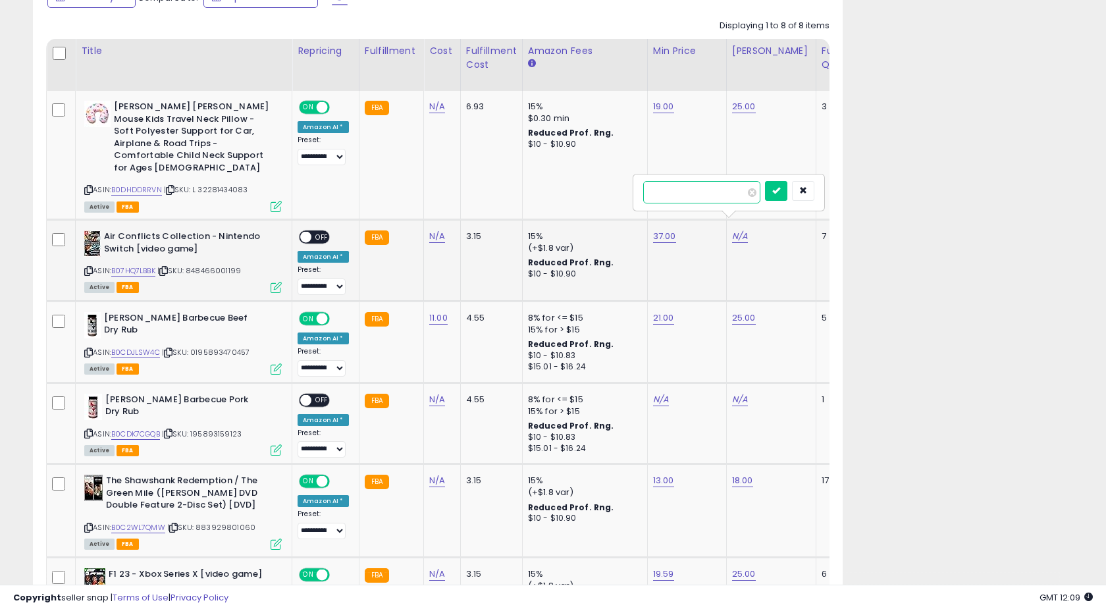
click at [715, 194] on input "number" at bounding box center [701, 192] width 117 height 22
type input "*****"
click at [785, 197] on button "submit" at bounding box center [776, 191] width 22 height 20
click at [307, 232] on span at bounding box center [305, 237] width 11 height 11
click at [309, 232] on span at bounding box center [305, 237] width 11 height 11
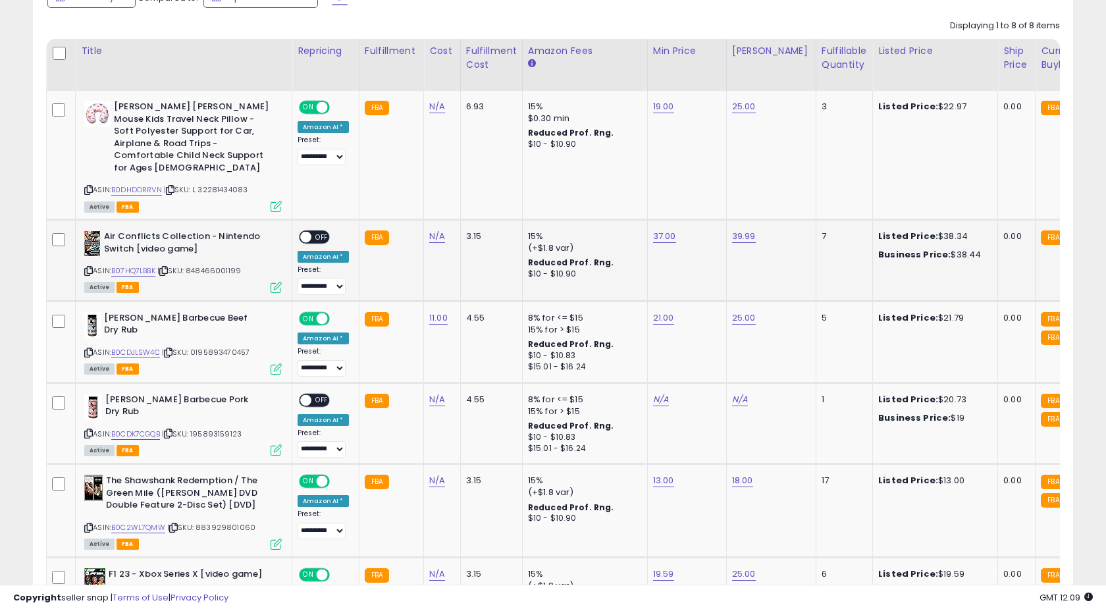
click at [317, 232] on span "OFF" at bounding box center [321, 237] width 21 height 11
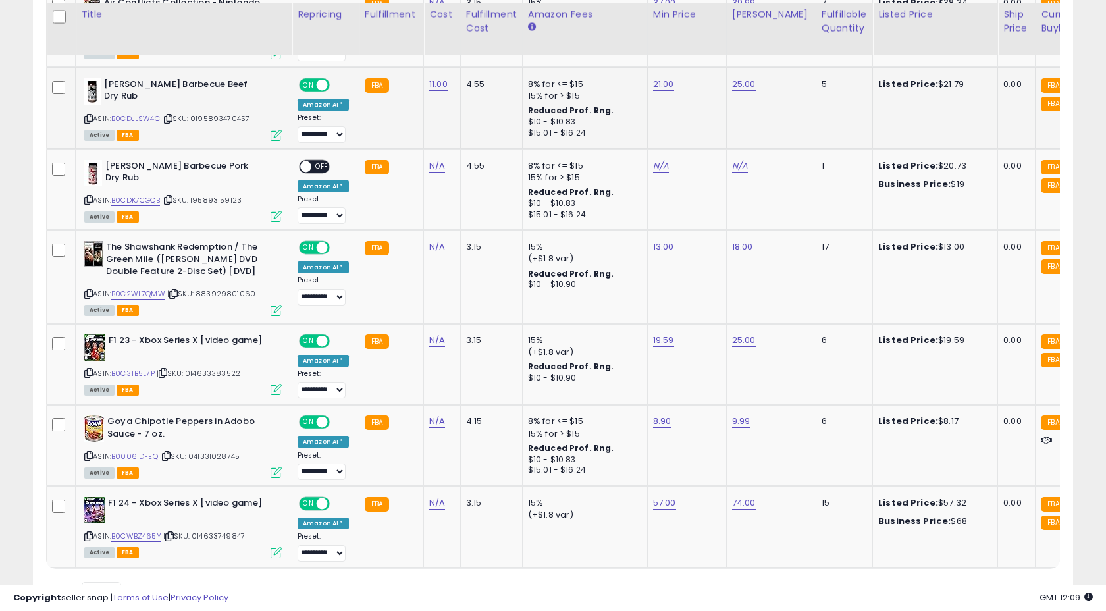
scroll to position [498, 0]
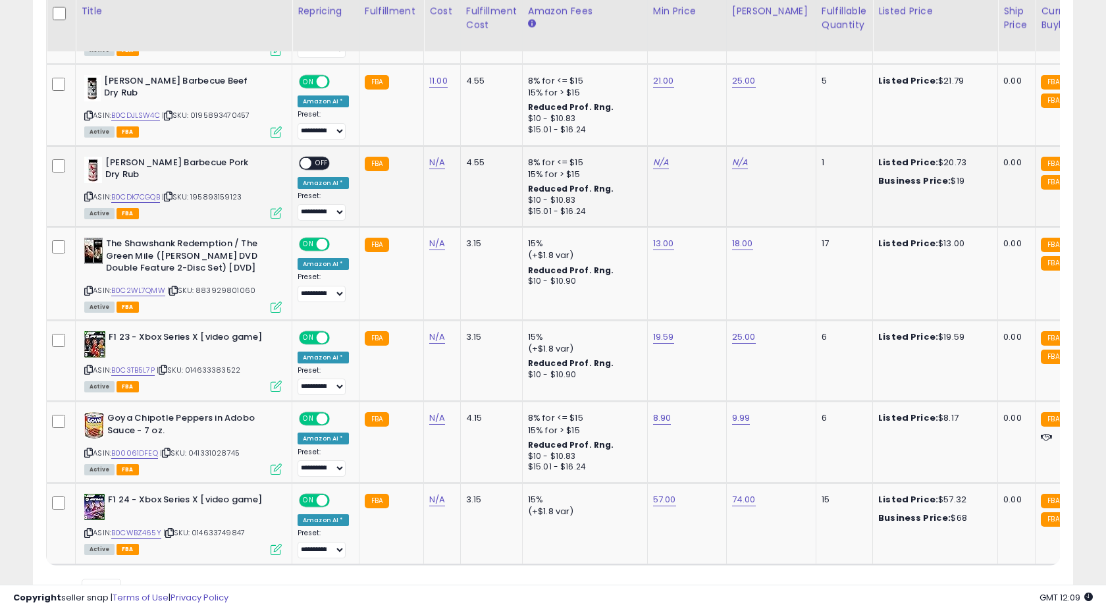
click at [303, 157] on span at bounding box center [305, 162] width 11 height 11
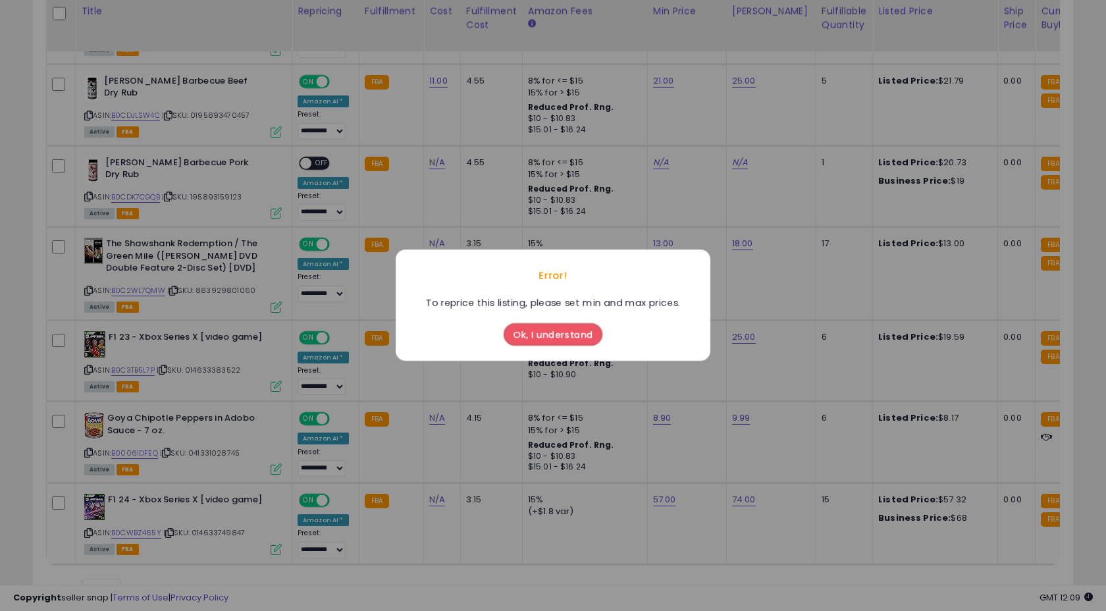
click at [522, 334] on button "Ok, I understand" at bounding box center [552, 335] width 99 height 22
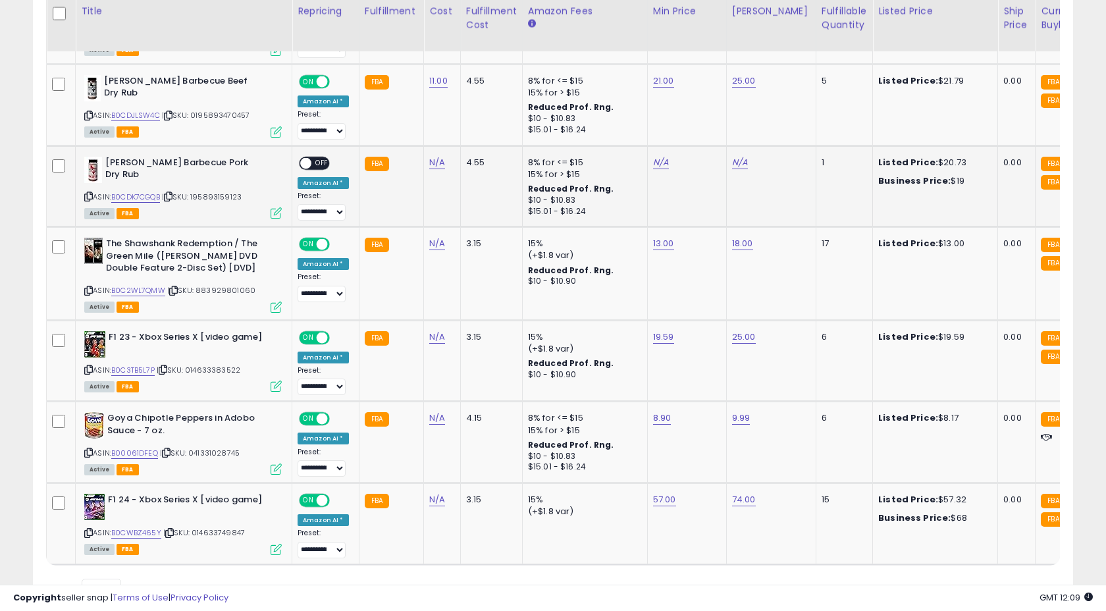
click at [209, 192] on span "| SKU: 195893159123" at bounding box center [202, 197] width 80 height 11
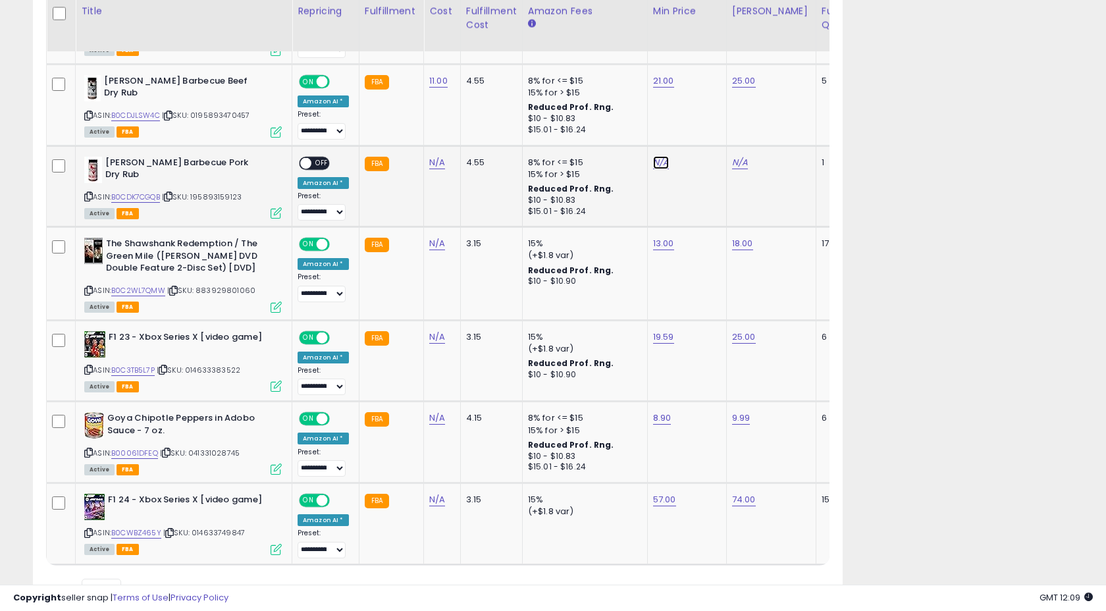
click at [657, 156] on link "N/A" at bounding box center [661, 162] width 16 height 13
type input "*****"
click at [701, 118] on icon "submit" at bounding box center [697, 117] width 8 height 8
click at [666, 156] on link "20.73" at bounding box center [664, 162] width 23 height 13
drag, startPoint x: 629, startPoint y: 119, endPoint x: 561, endPoint y: 116, distance: 67.2
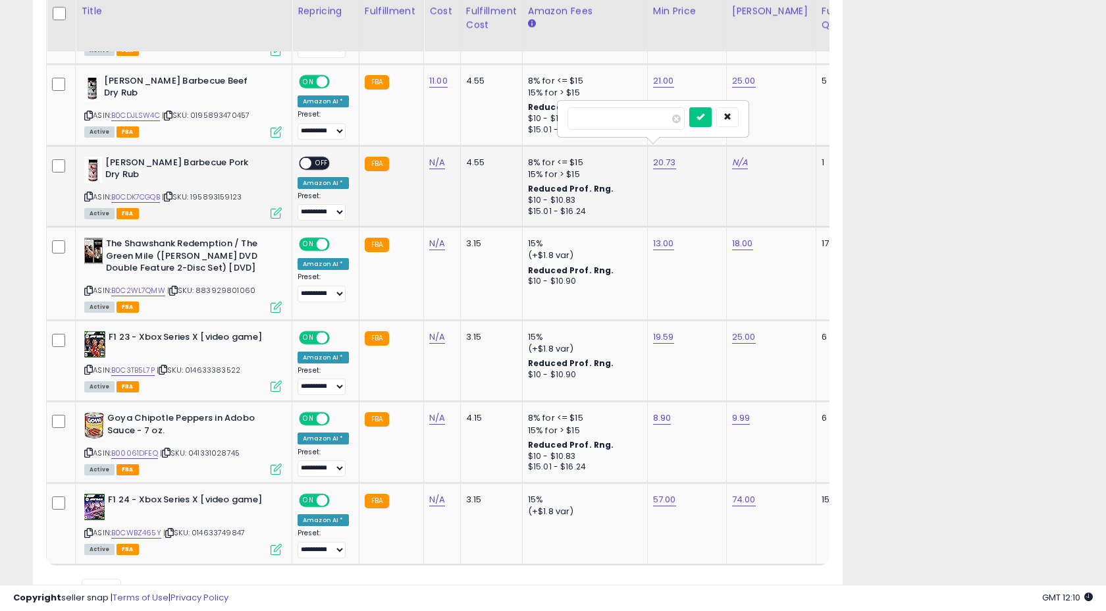
click at [561, 116] on div "*****" at bounding box center [653, 118] width 190 height 35
type input "**"
click at [711, 118] on button "submit" at bounding box center [700, 117] width 22 height 20
click at [732, 156] on link "N/A" at bounding box center [740, 162] width 16 height 13
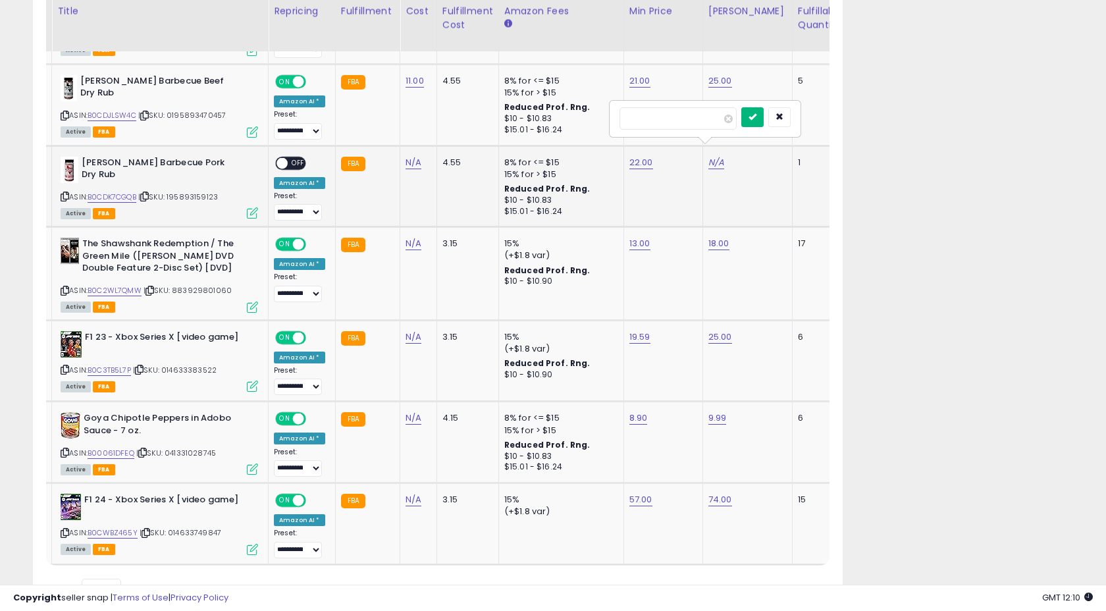
type input "**"
click at [756, 120] on icon "submit" at bounding box center [752, 117] width 8 height 8
click at [289, 157] on span "OFF" at bounding box center [298, 162] width 21 height 11
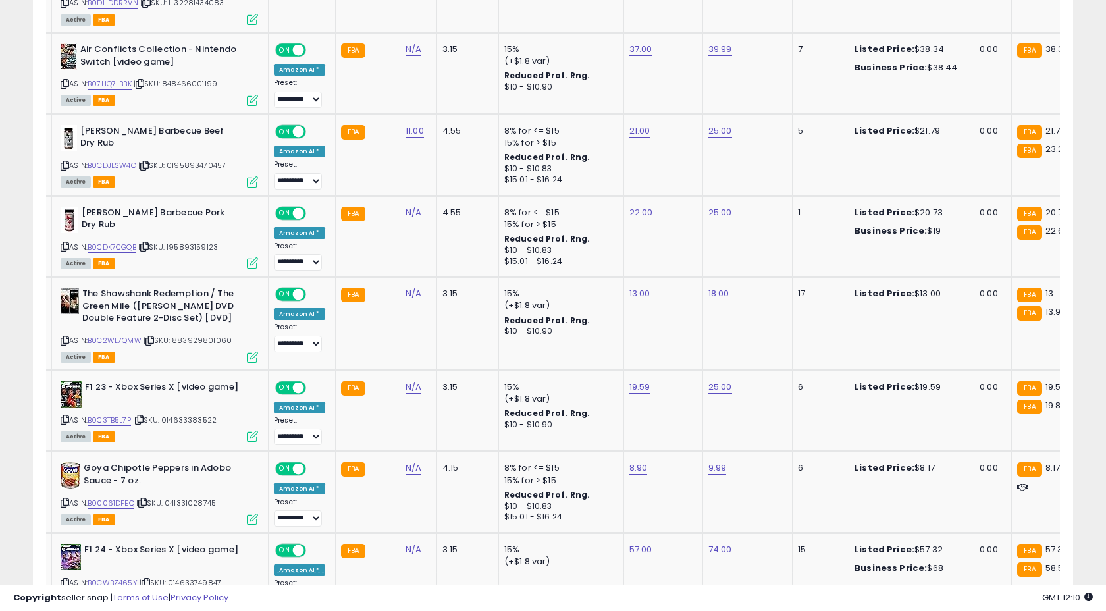
scroll to position [0, 0]
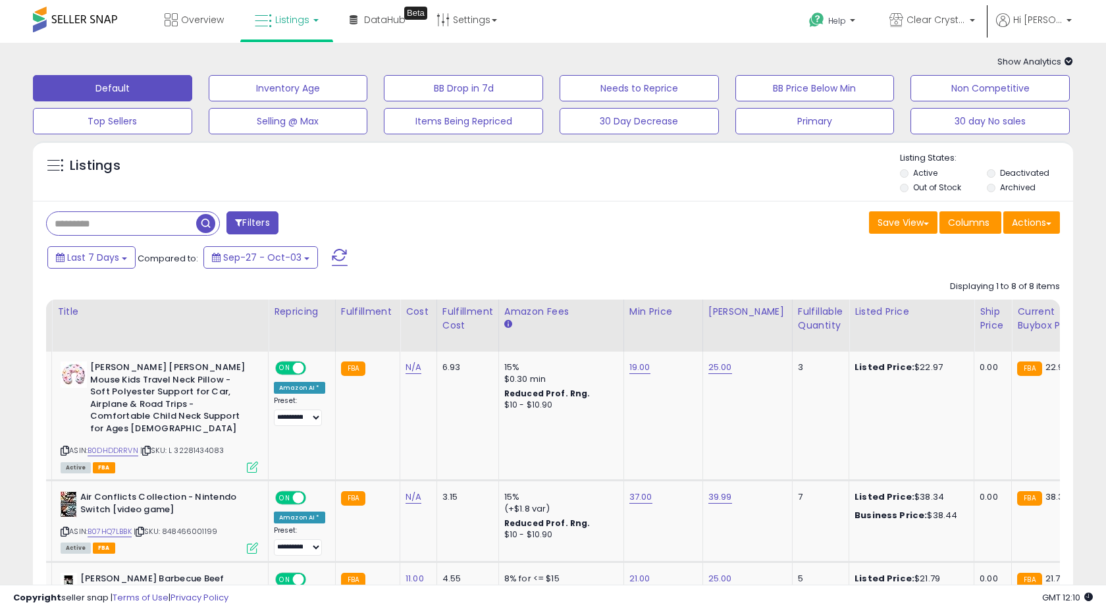
click at [320, 20] on link "Listings" at bounding box center [287, 19] width 84 height 39
click at [300, 120] on icon at bounding box center [298, 115] width 69 height 20
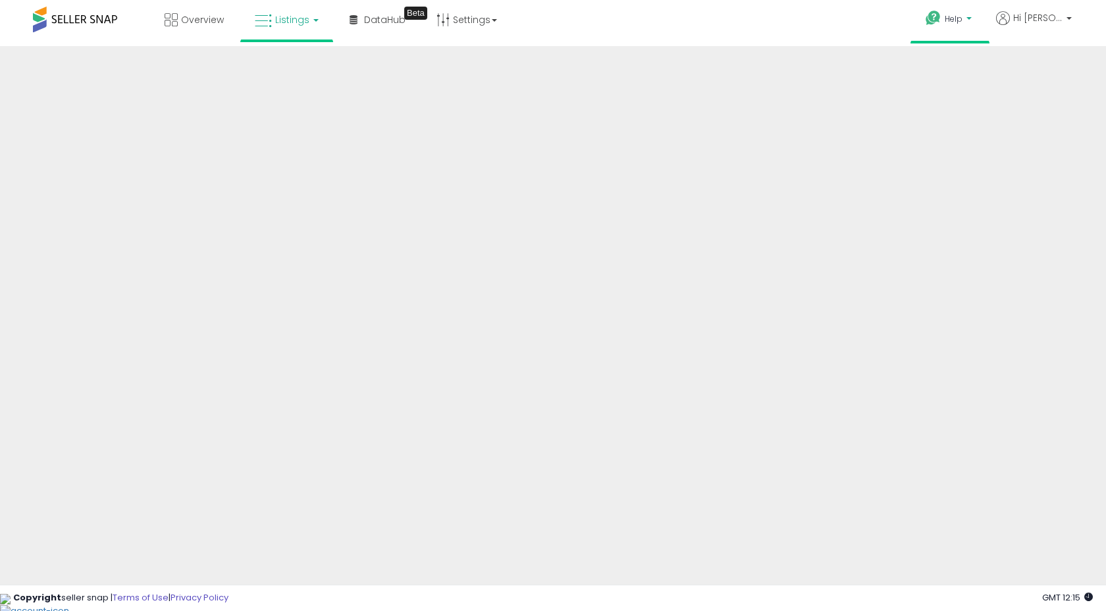
click at [971, 20] on b at bounding box center [968, 21] width 5 height 9
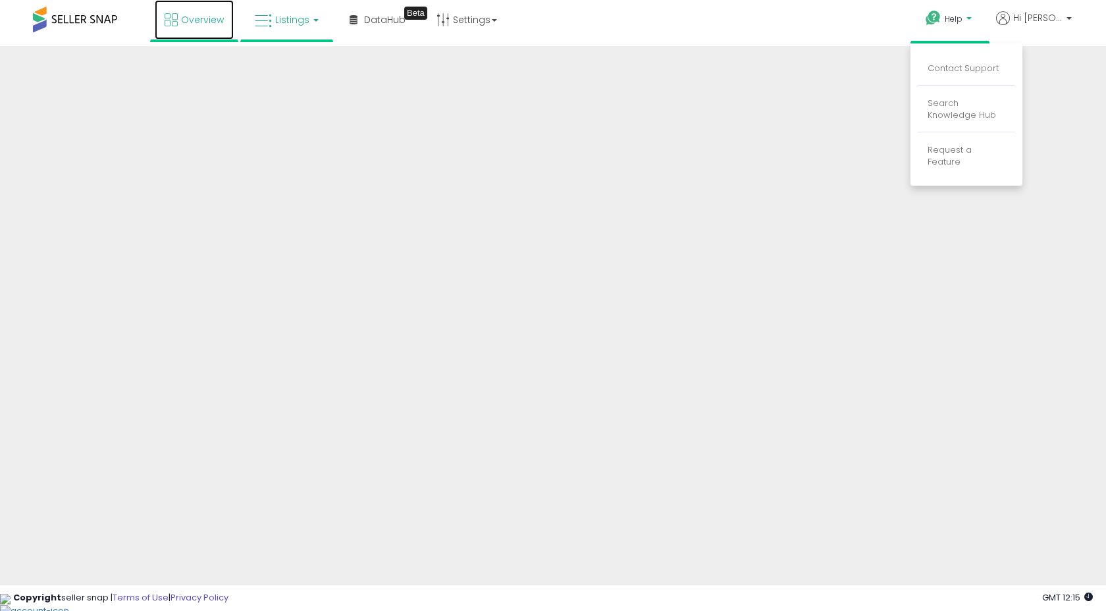
click at [159, 13] on link "Overview" at bounding box center [194, 19] width 79 height 39
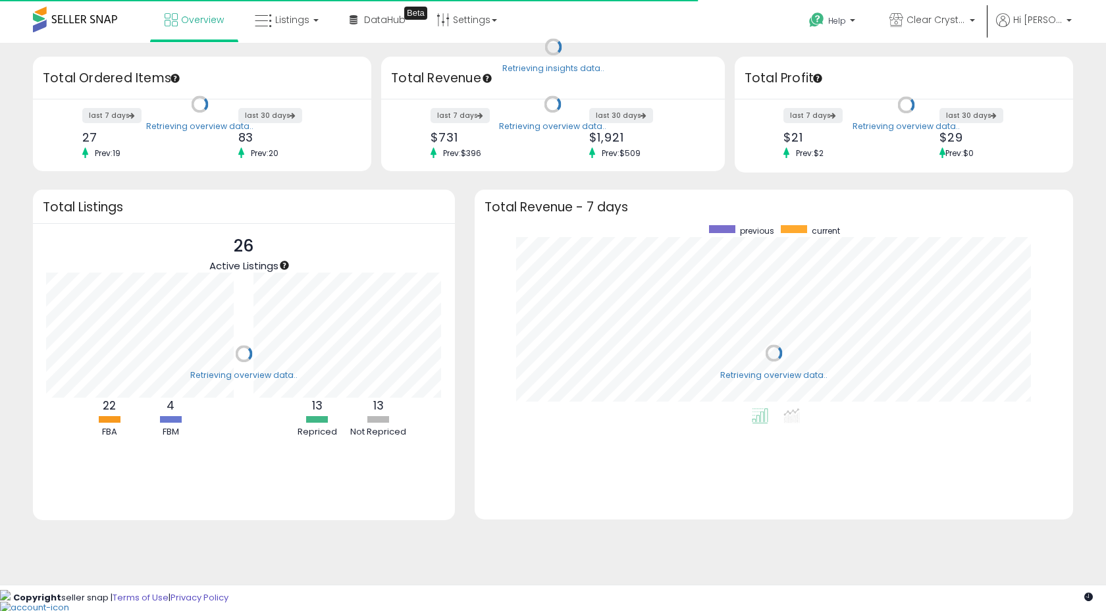
scroll to position [183, 572]
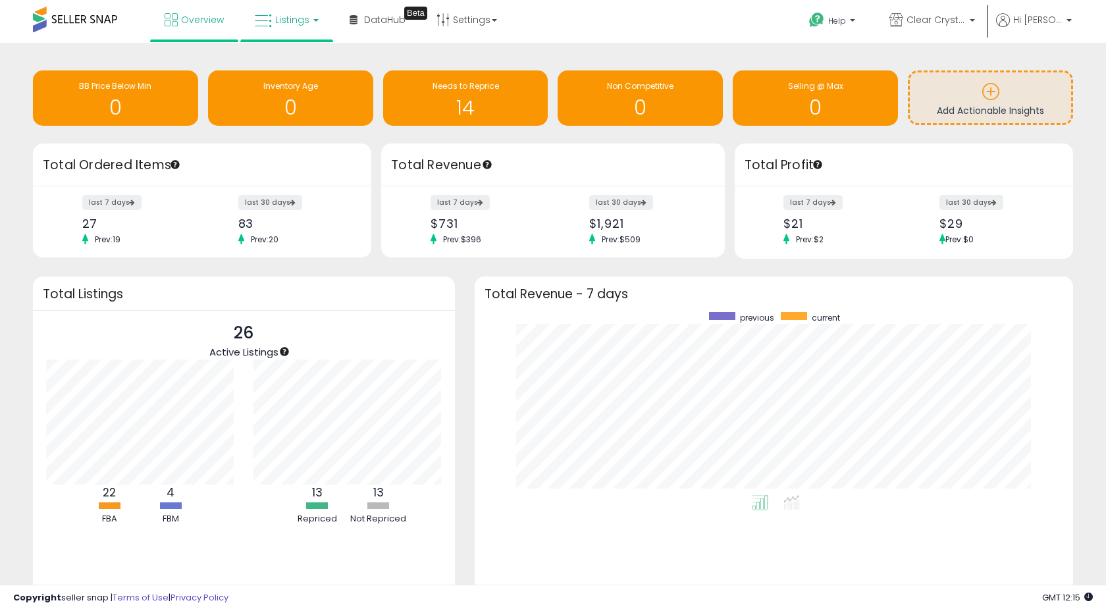
click at [308, 15] on link "Listings" at bounding box center [287, 19] width 84 height 39
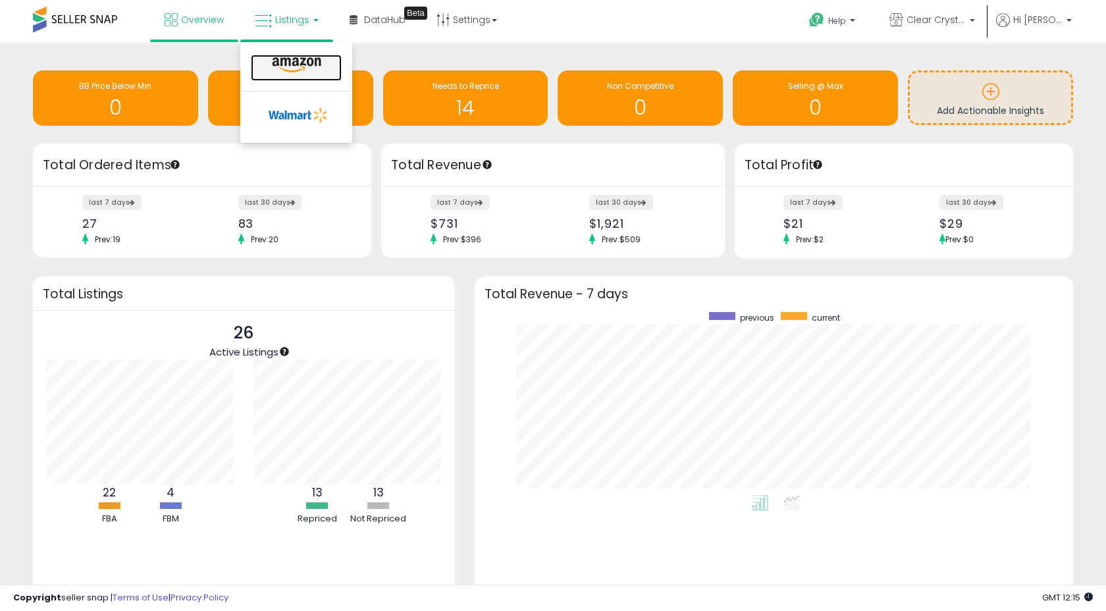
click at [300, 71] on icon at bounding box center [296, 65] width 57 height 17
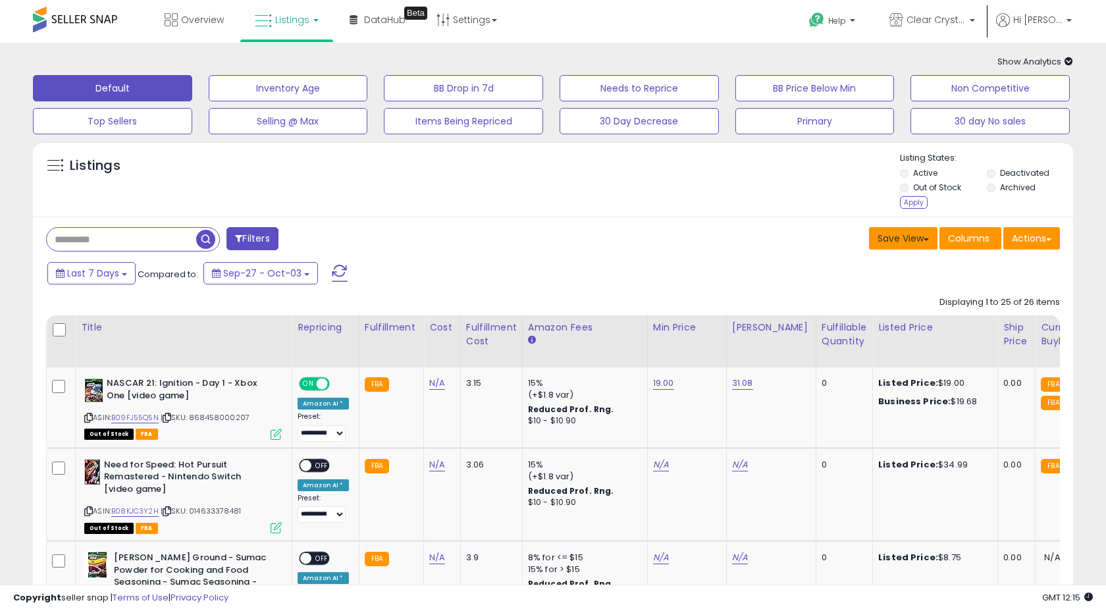
click at [902, 240] on button "Save View" at bounding box center [903, 238] width 68 height 22
click at [866, 288] on link "Update Current View" at bounding box center [863, 289] width 141 height 20
click at [917, 203] on div "Apply" at bounding box center [914, 202] width 28 height 13
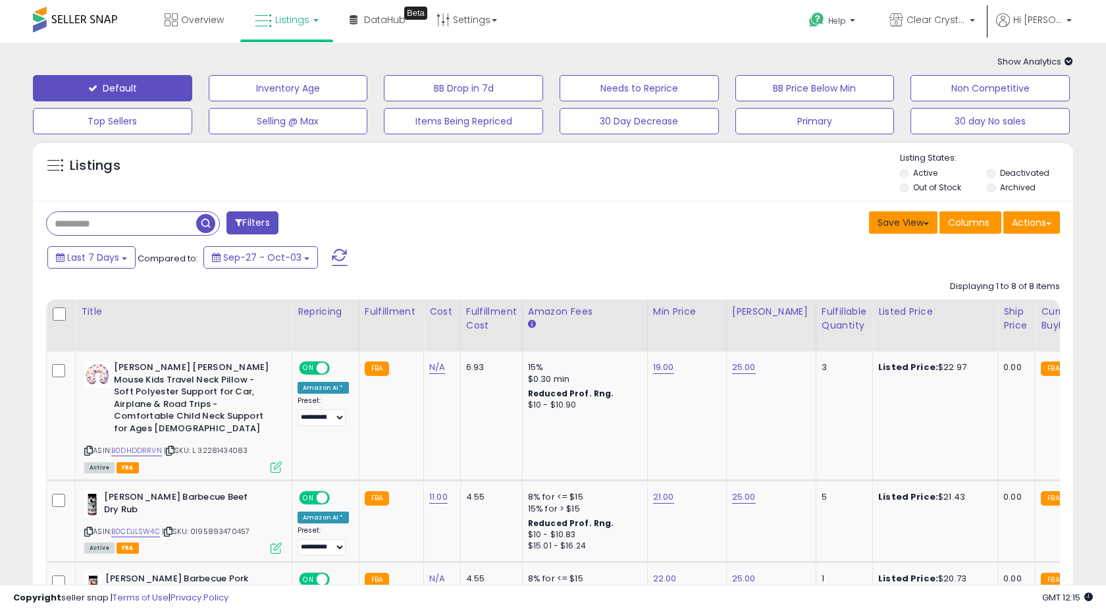
click at [890, 222] on button "Save View" at bounding box center [903, 222] width 68 height 22
click at [875, 270] on link "Update Current View" at bounding box center [863, 273] width 141 height 20
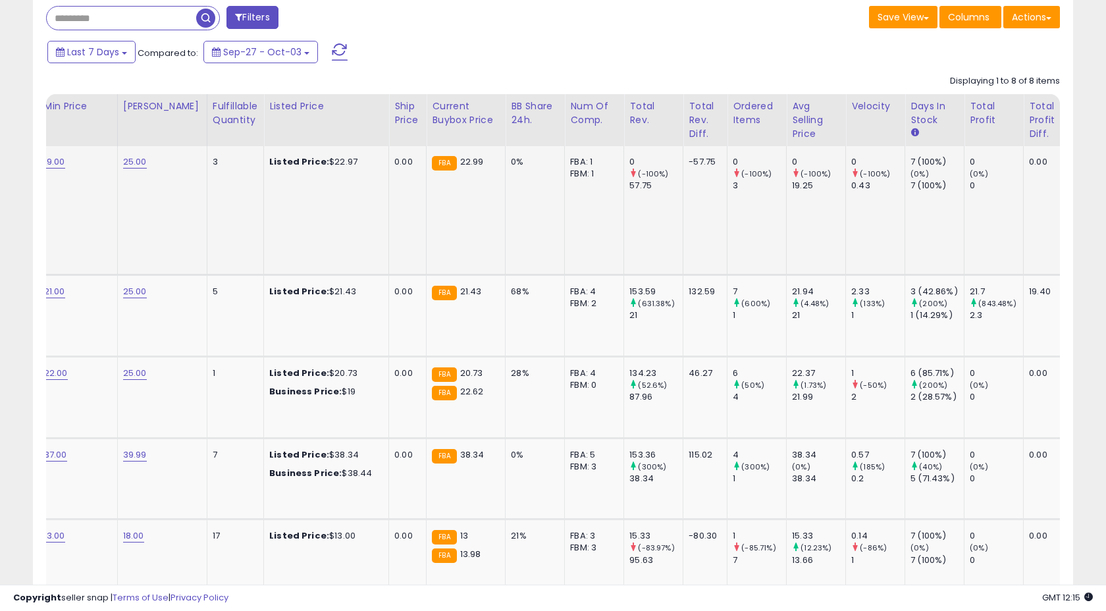
scroll to position [0, 694]
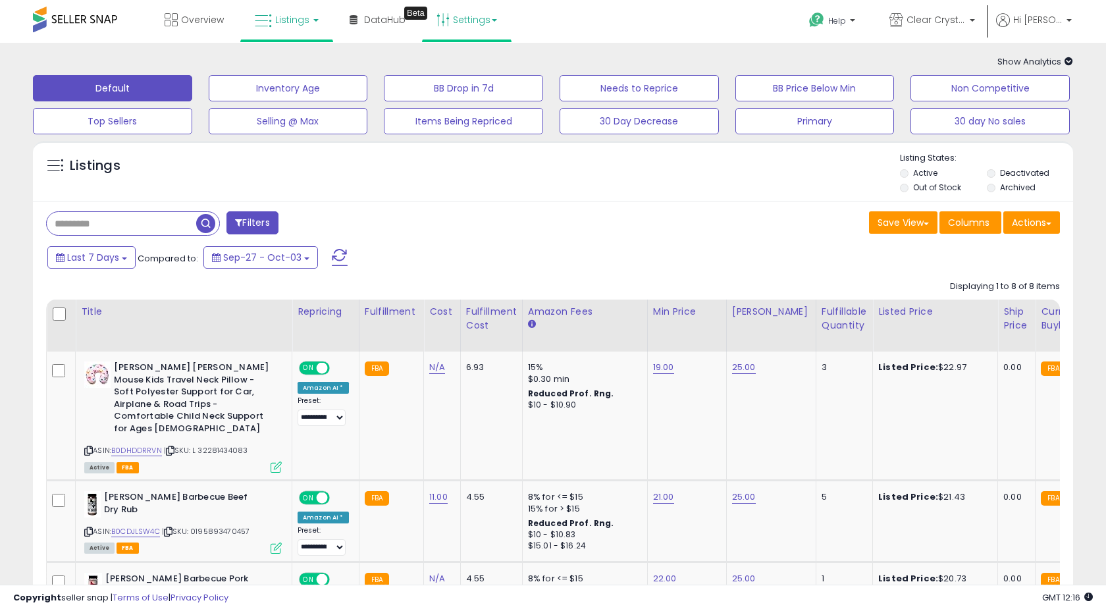
click at [496, 18] on link "Settings" at bounding box center [466, 19] width 80 height 39
click at [475, 70] on link "Store settings" at bounding box center [468, 67] width 59 height 13
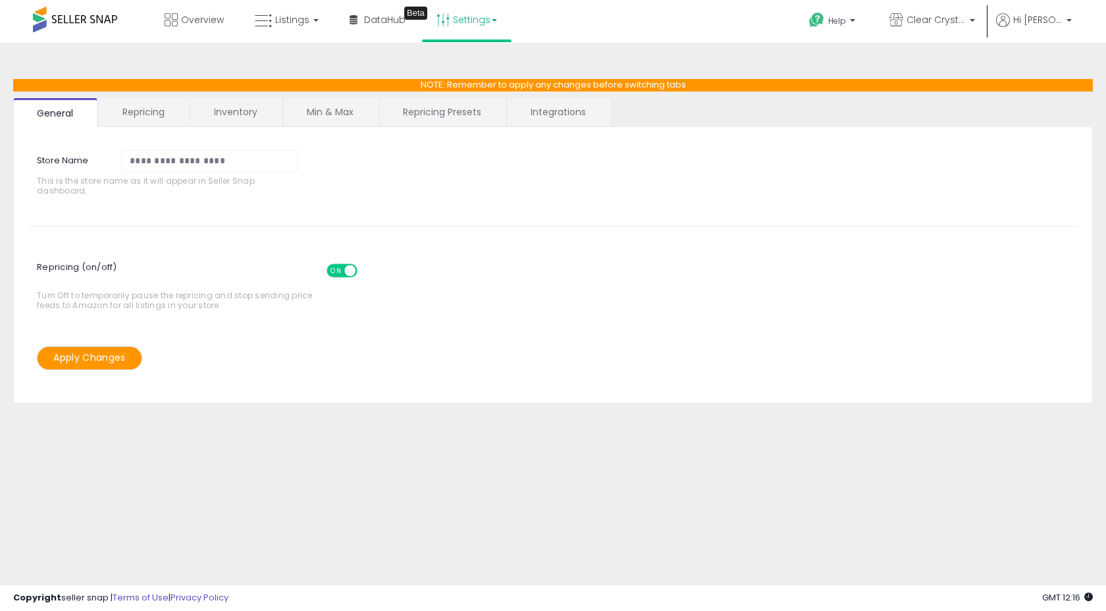
click at [459, 118] on link "Repricing Presets" at bounding box center [442, 112] width 126 height 28
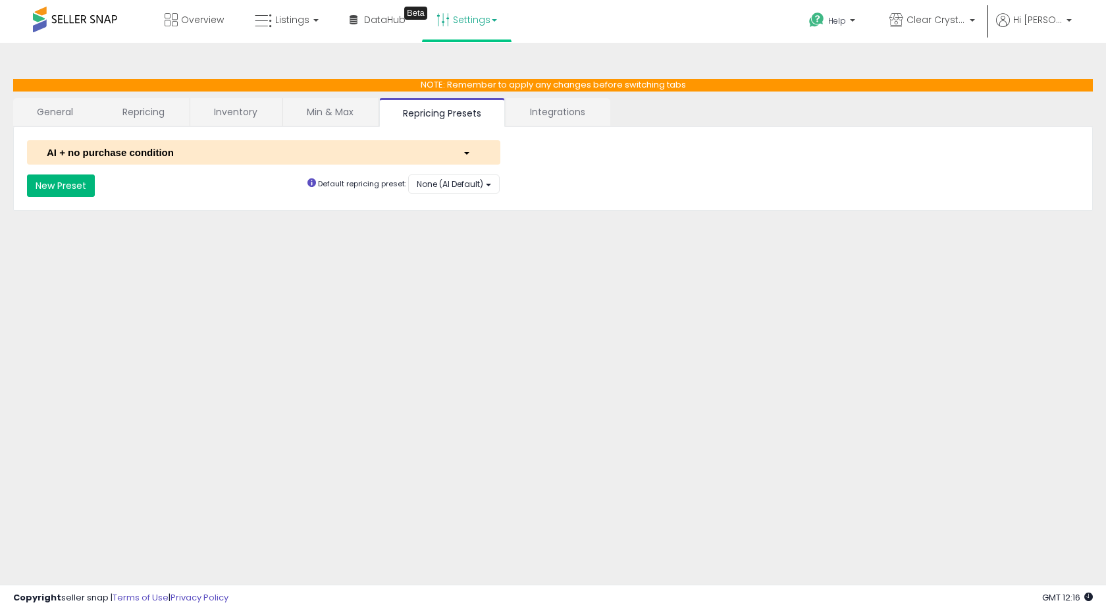
click at [56, 182] on button "New Preset" at bounding box center [61, 185] width 68 height 22
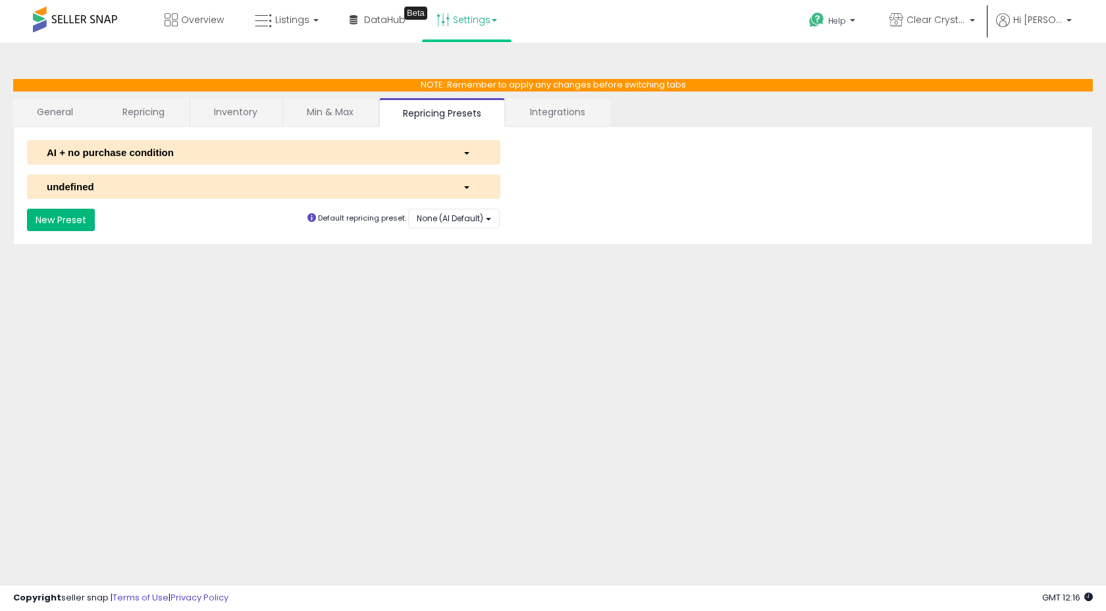
select select "*********"
click at [474, 187] on div "button" at bounding box center [472, 187] width 38 height 14
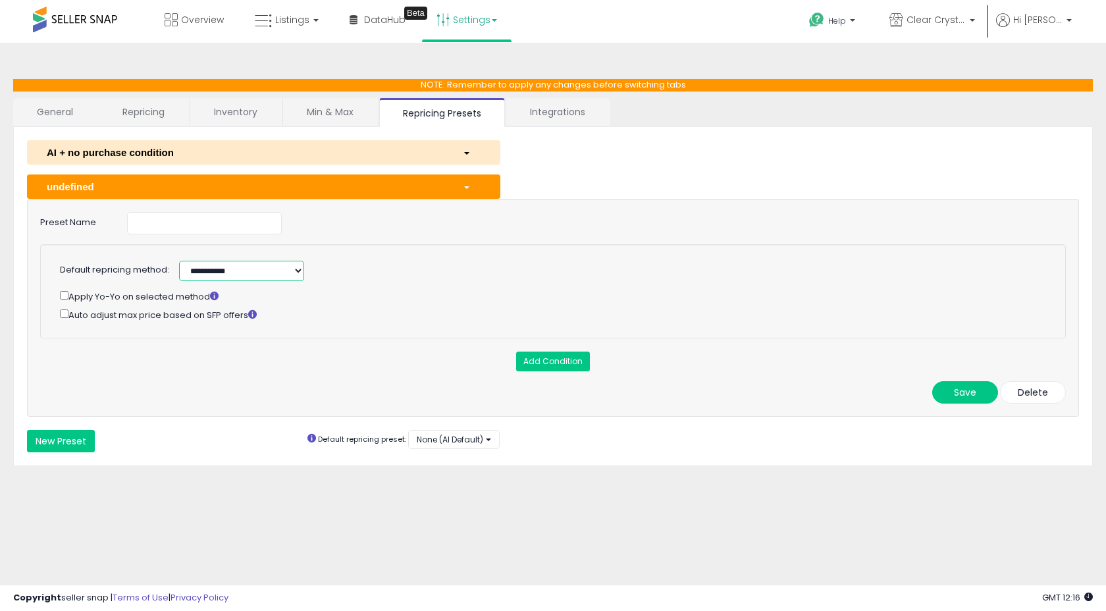
click at [294, 270] on select "**********" at bounding box center [241, 271] width 125 height 20
click at [1053, 391] on button "Delete" at bounding box center [1033, 392] width 66 height 22
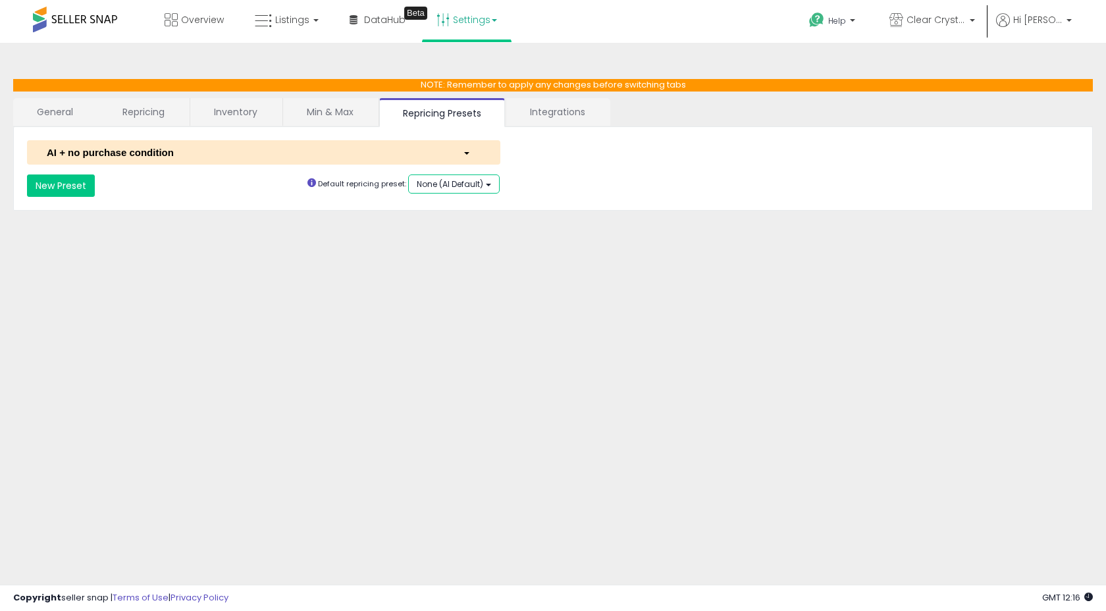
click at [487, 184] on button "None (AI Default)" at bounding box center [453, 183] width 91 height 19
click at [532, 178] on div "**********" at bounding box center [552, 185] width 1071 height 22
click at [58, 112] on link "General" at bounding box center [55, 112] width 84 height 28
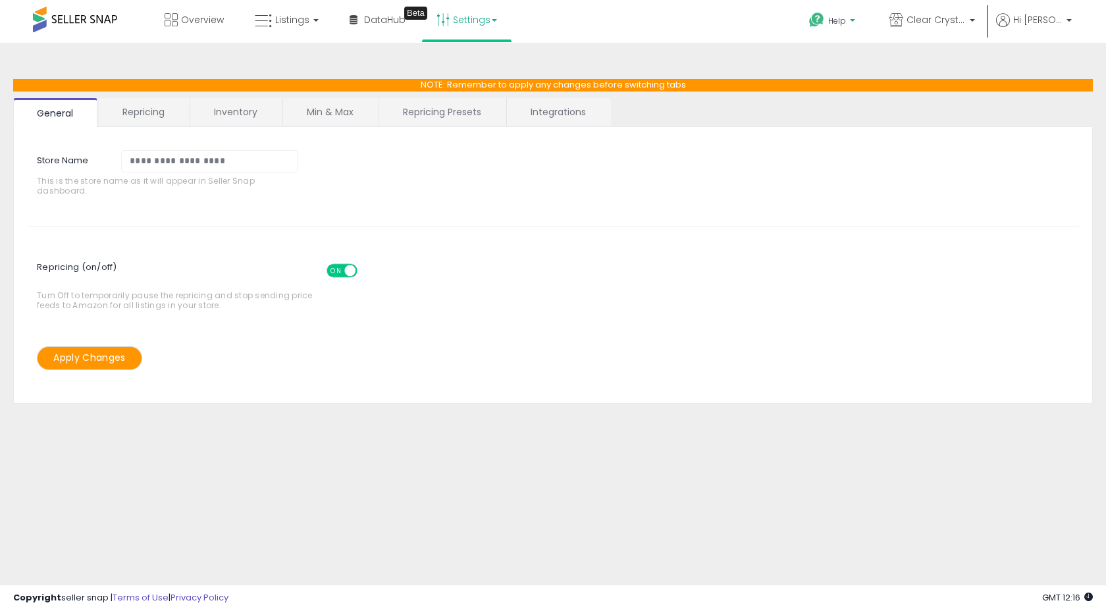
click at [855, 23] on b at bounding box center [852, 23] width 5 height 9
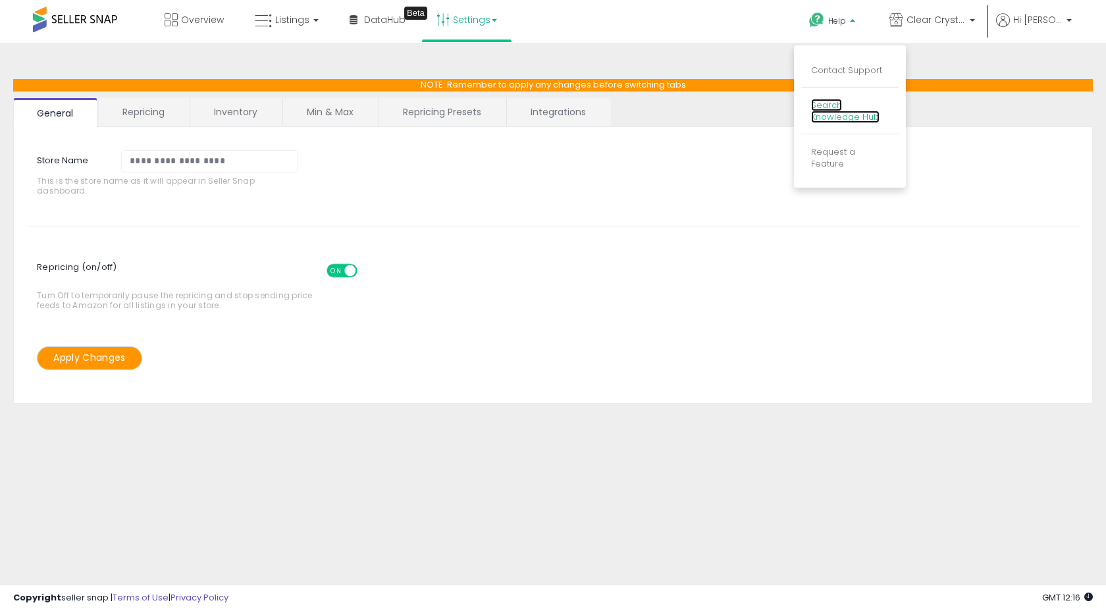
click at [865, 113] on link "Search Knowledge Hub" at bounding box center [845, 111] width 68 height 25
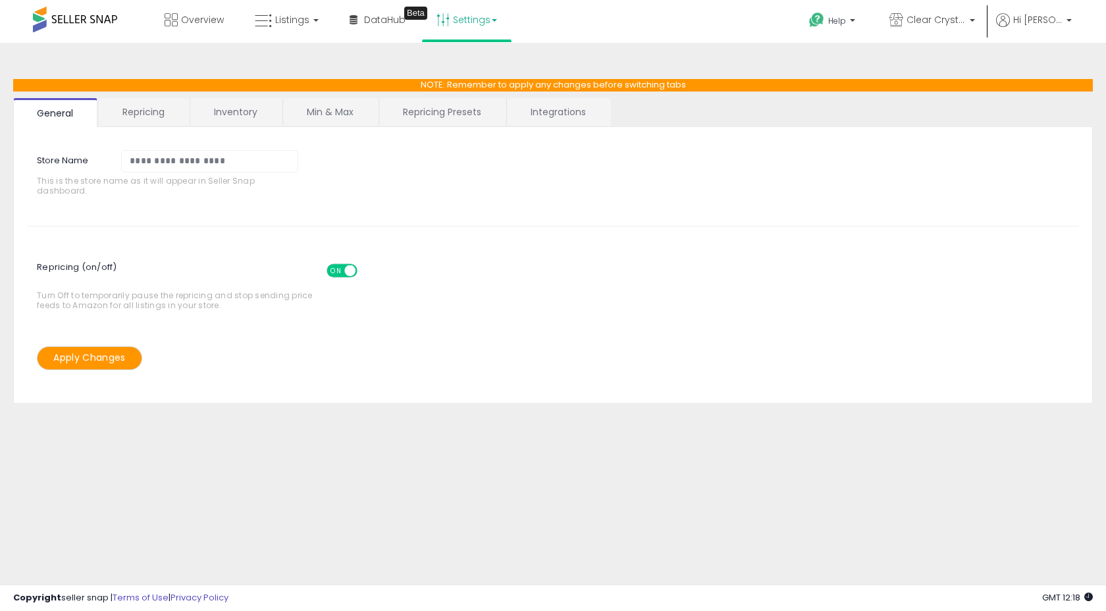
click at [157, 107] on link "Repricing" at bounding box center [144, 112] width 90 height 28
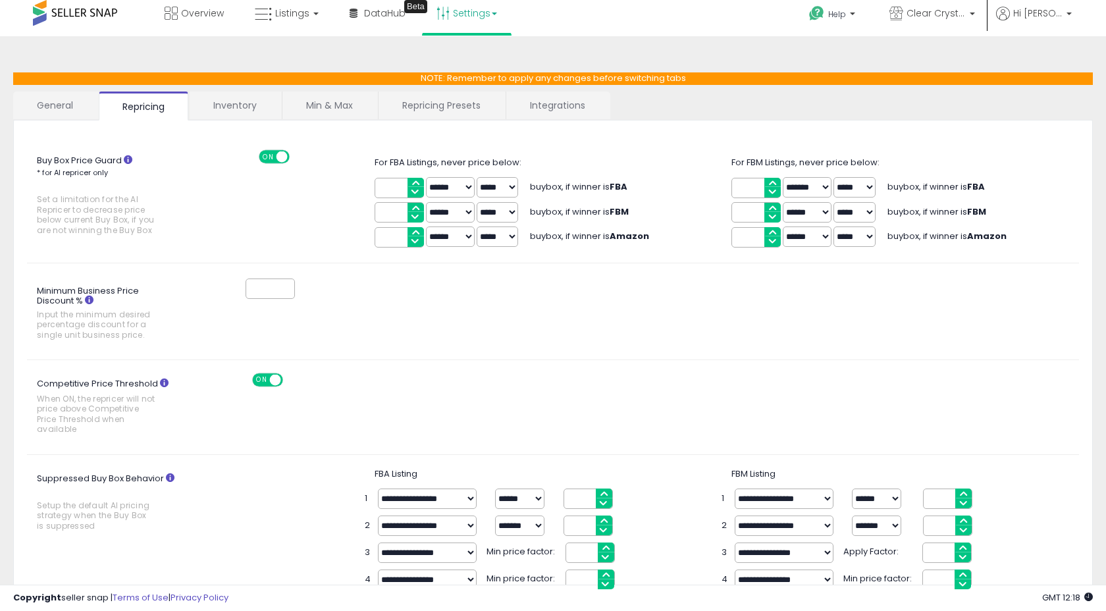
scroll to position [8, 0]
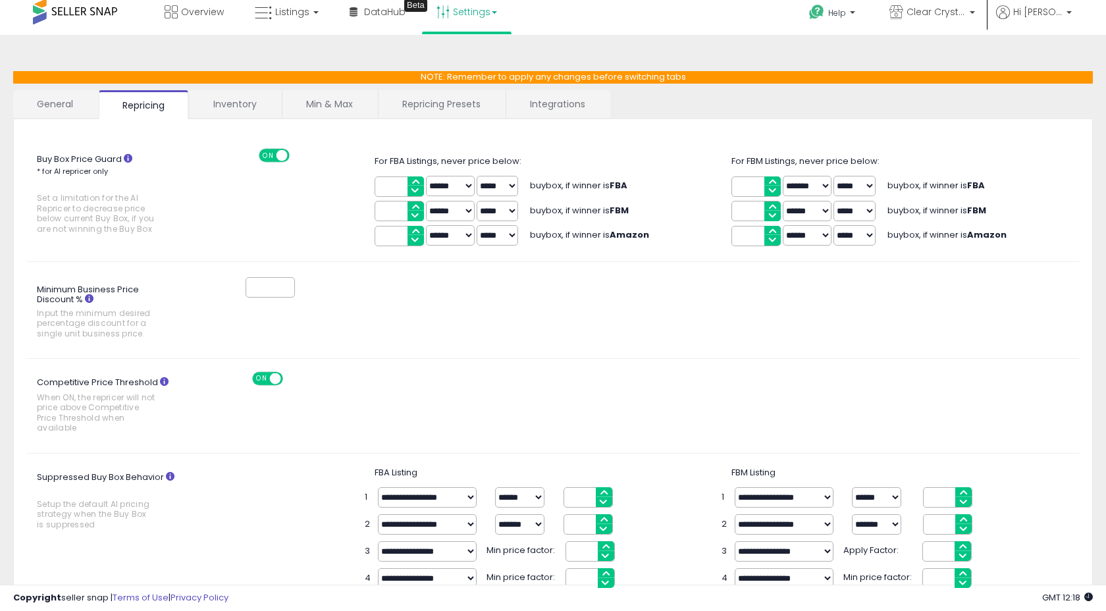
click at [244, 107] on link "Inventory" at bounding box center [235, 104] width 91 height 28
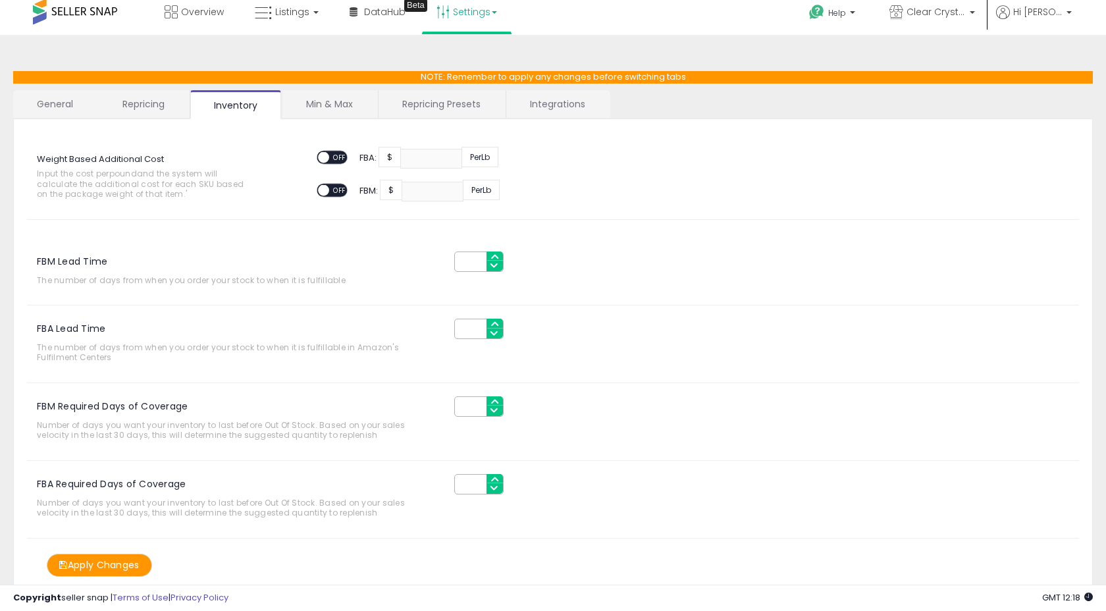
click at [319, 103] on link "Min & Max" at bounding box center [329, 104] width 94 height 28
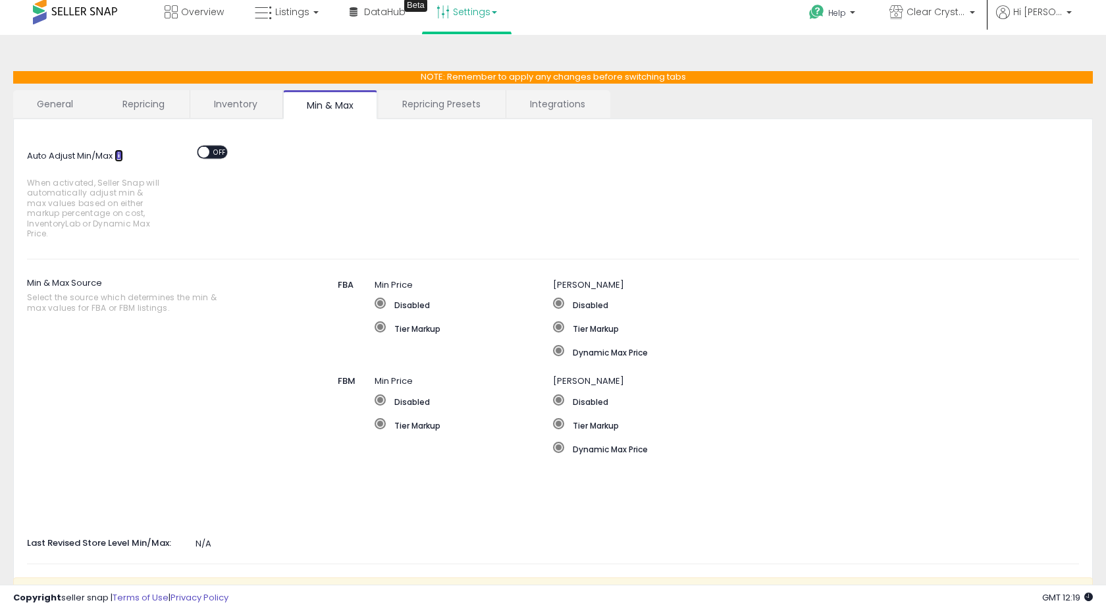
click at [121, 155] on icon at bounding box center [119, 155] width 9 height 9
